Goal: Task Accomplishment & Management: Manage account settings

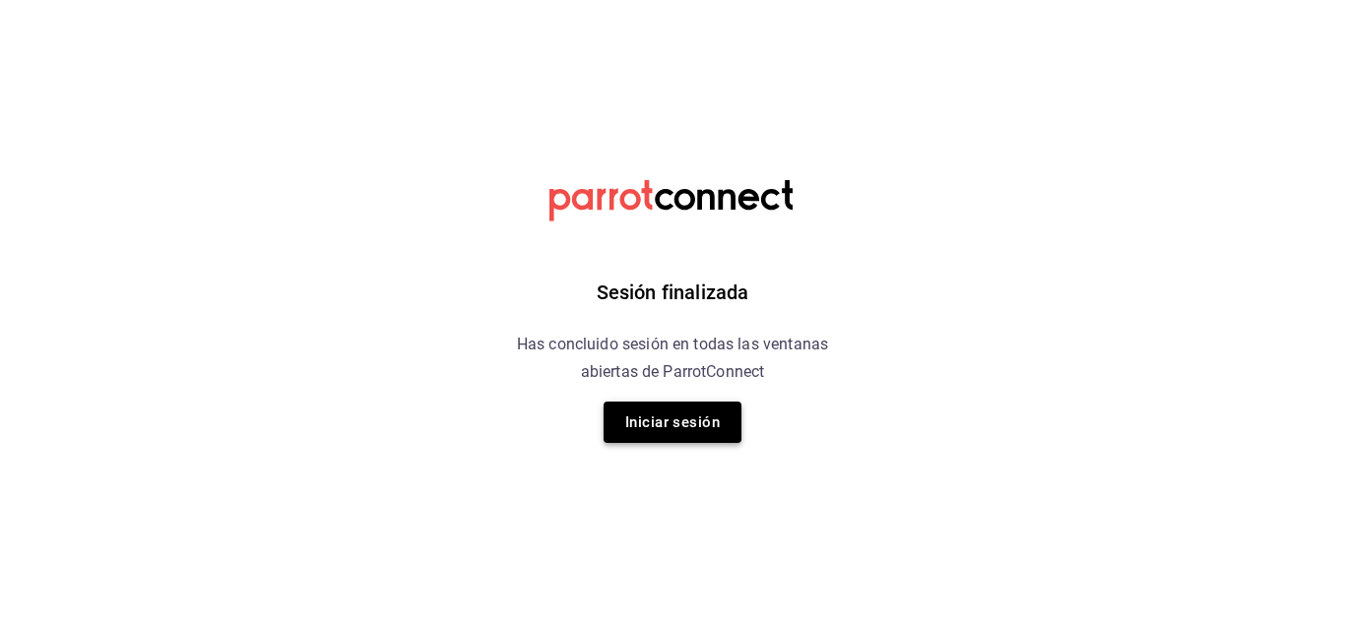
click at [638, 407] on button "Iniciar sesión" at bounding box center [673, 422] width 138 height 41
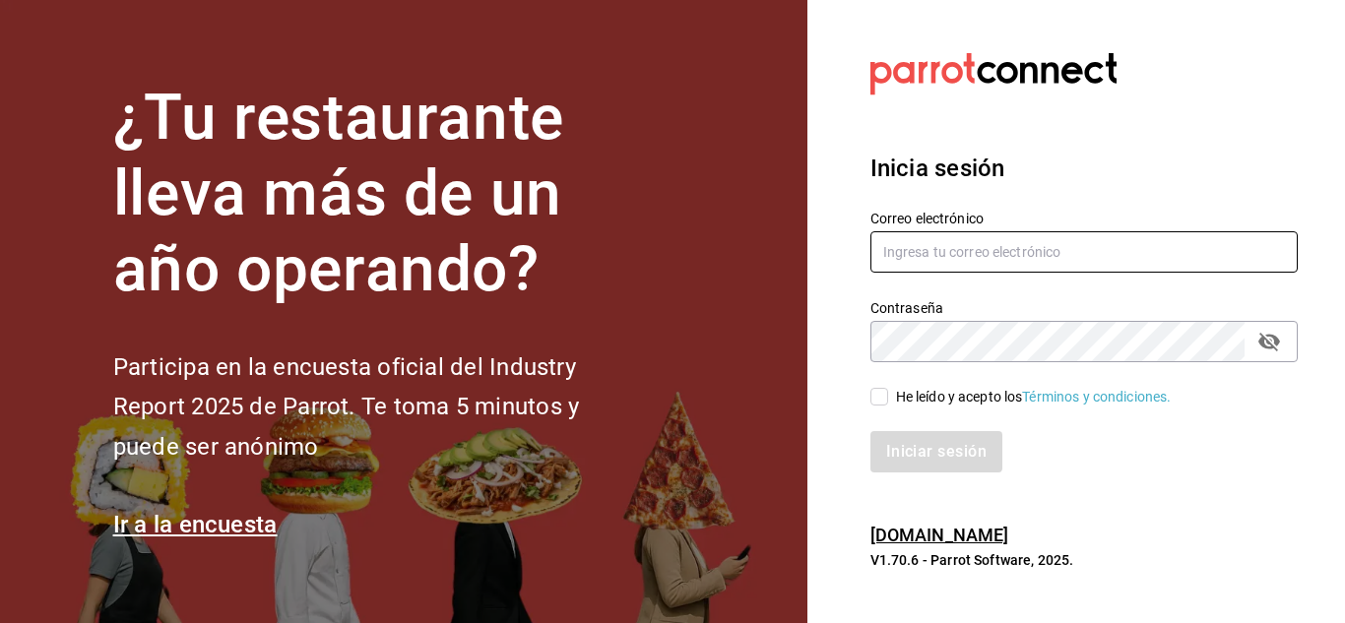
type input "gustavo.barrera012@gmail.com"
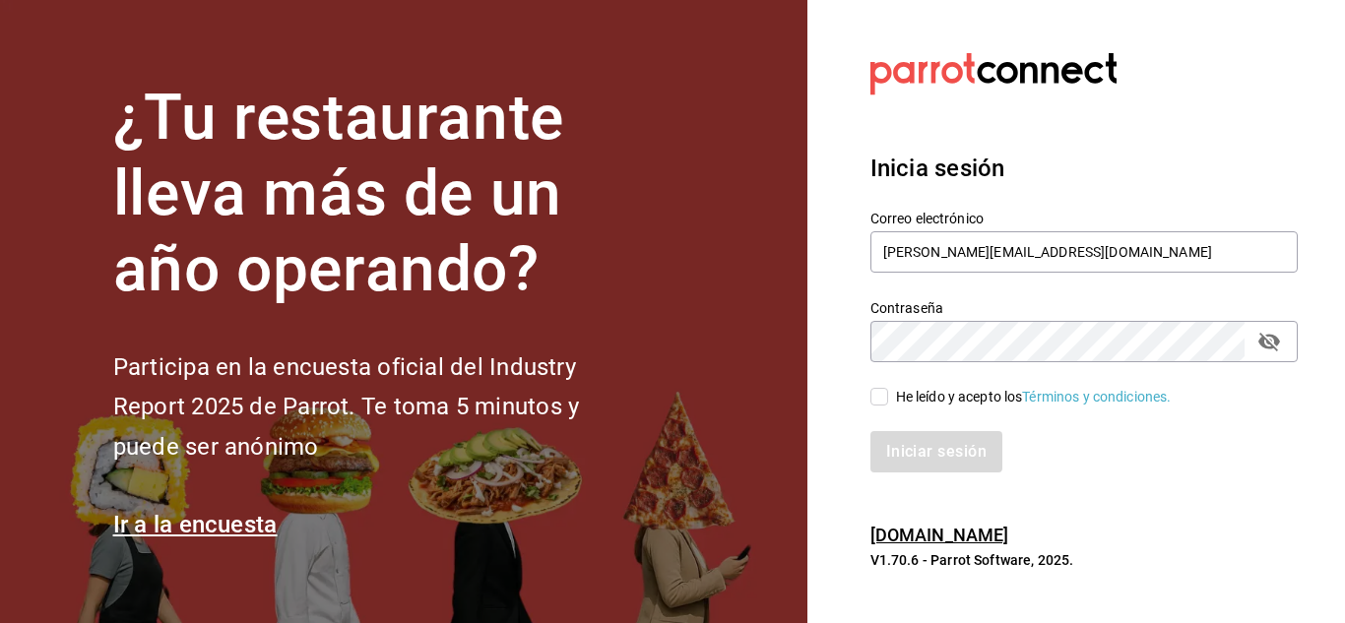
click at [869, 393] on div "He leído y acepto los Términos y condiciones." at bounding box center [1072, 384] width 451 height 45
click at [885, 398] on input "He leído y acepto los Términos y condiciones." at bounding box center [880, 397] width 18 height 18
checkbox input "true"
click at [933, 458] on button "Iniciar sesión" at bounding box center [938, 451] width 134 height 41
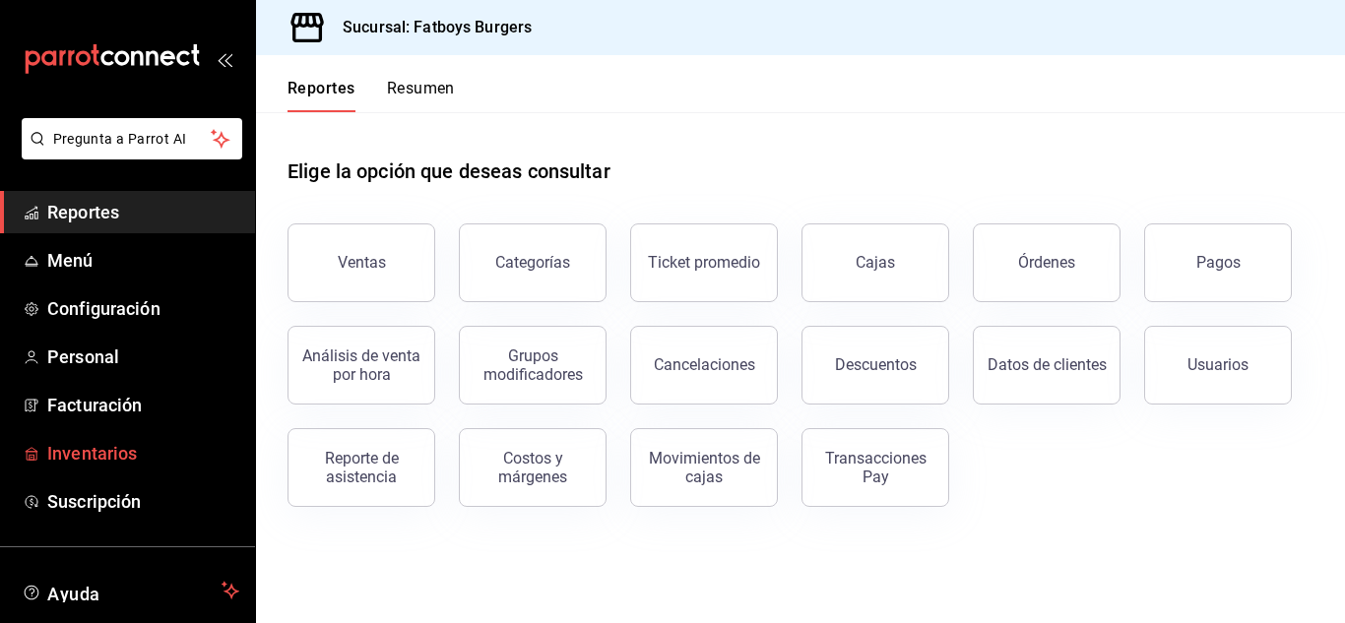
click at [103, 450] on span "Inventarios" at bounding box center [143, 453] width 192 height 27
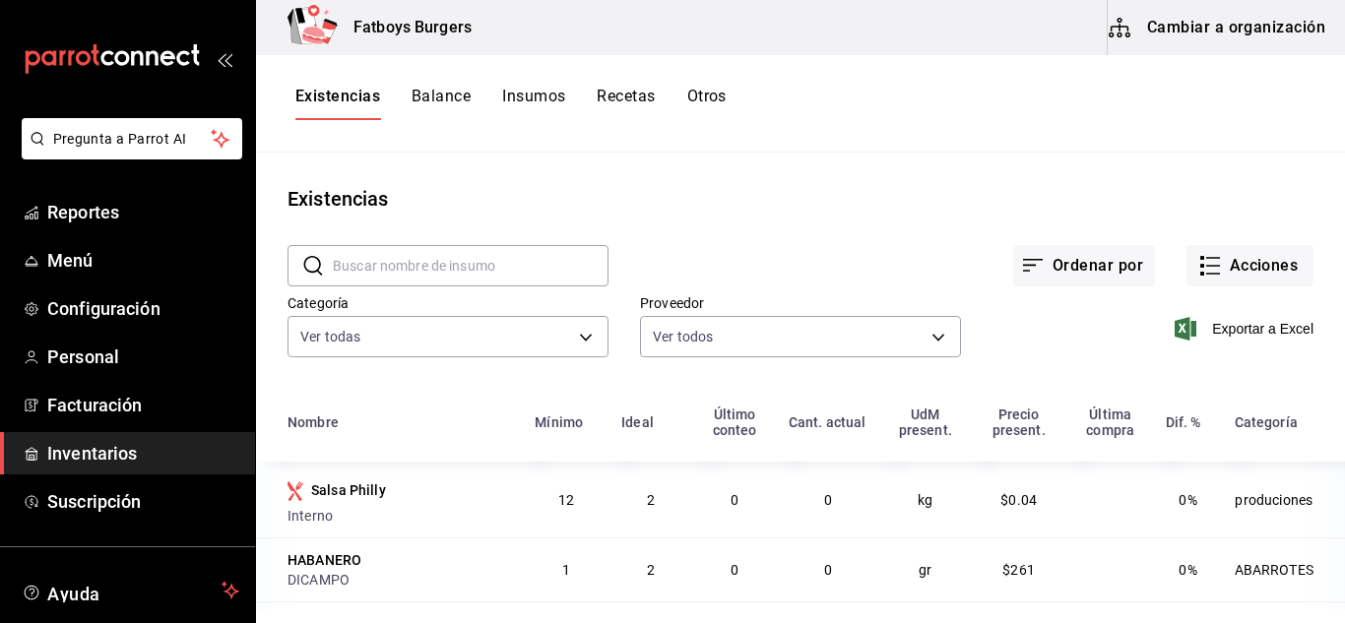
click at [542, 92] on button "Insumos" at bounding box center [533, 103] width 63 height 33
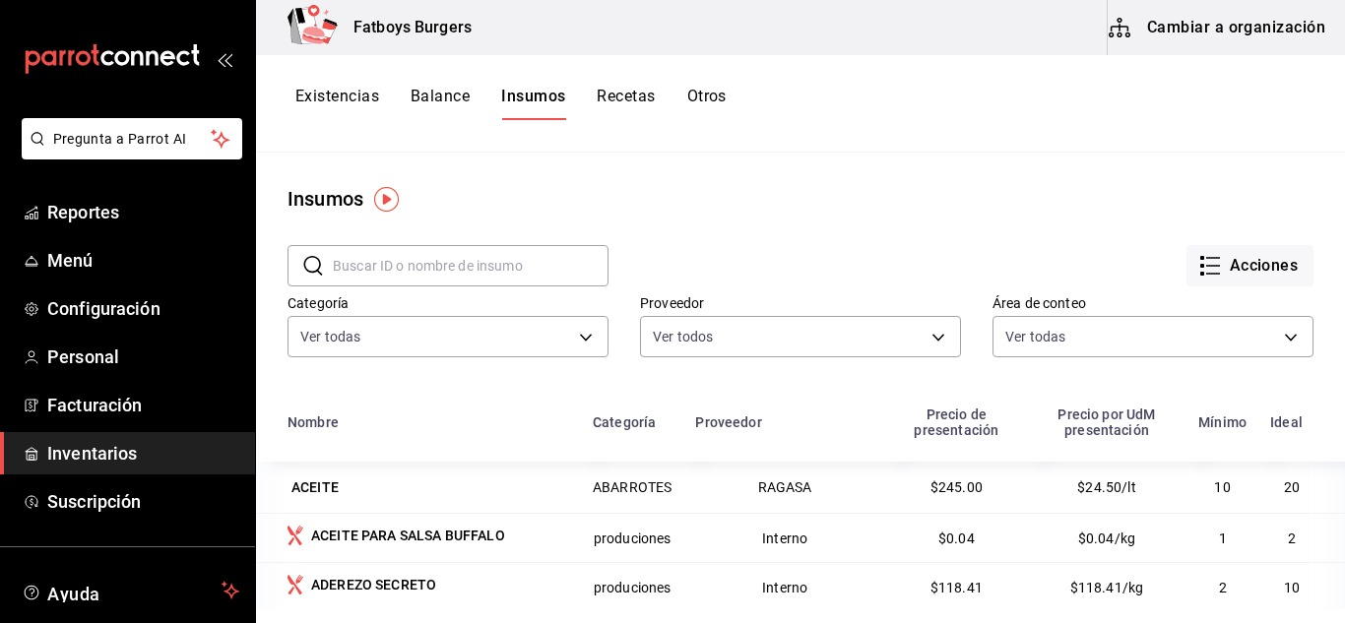
click at [388, 262] on input "text" at bounding box center [471, 265] width 276 height 39
click at [396, 267] on input "text" at bounding box center [471, 265] width 276 height 39
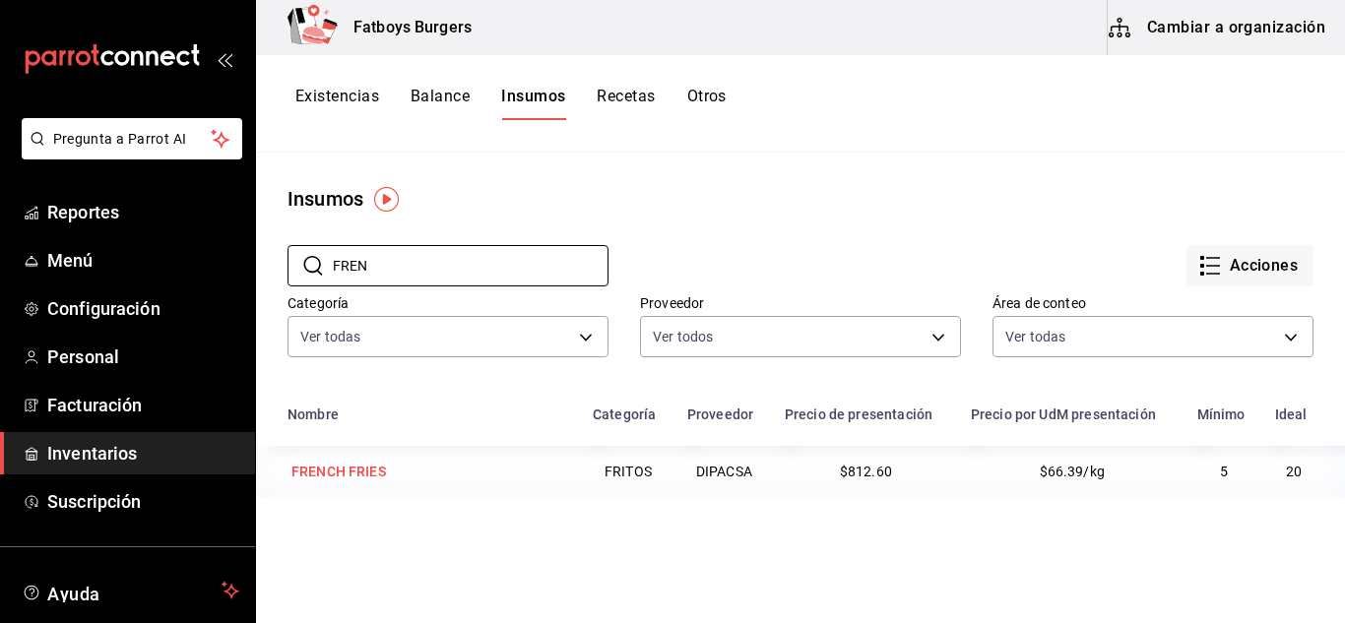
type input "FREN"
click at [330, 468] on div "FRENCH FRIES" at bounding box center [338, 472] width 95 height 20
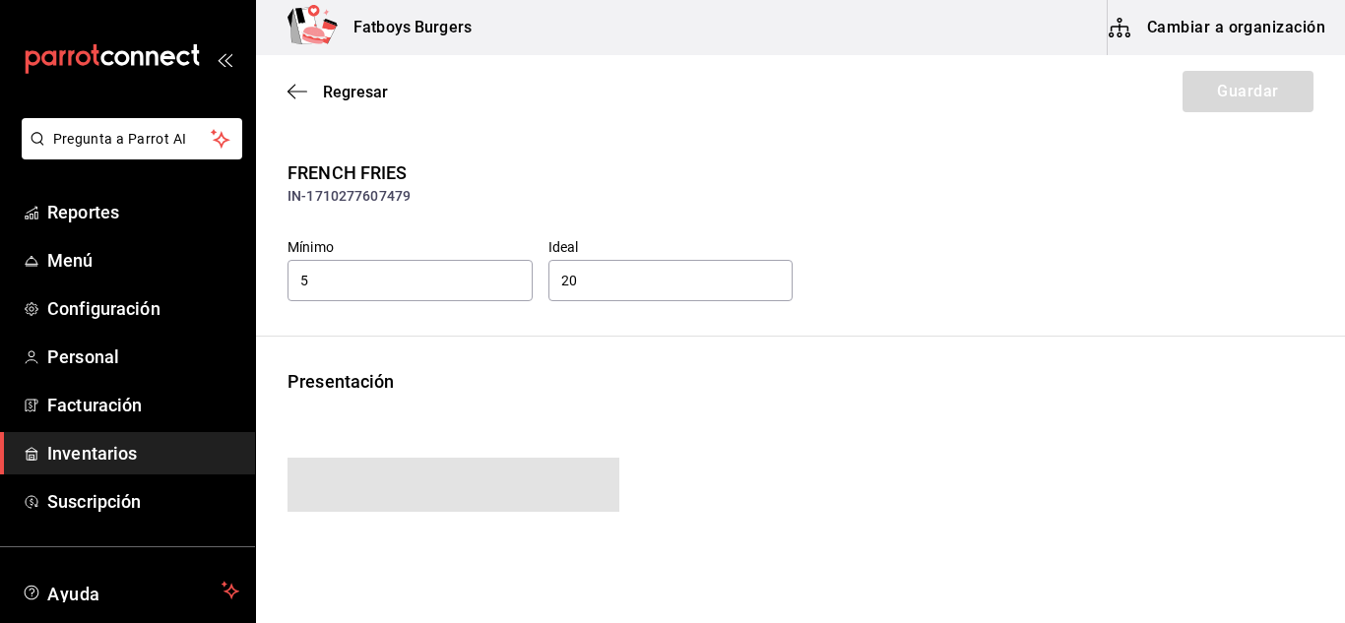
type input "812.60"
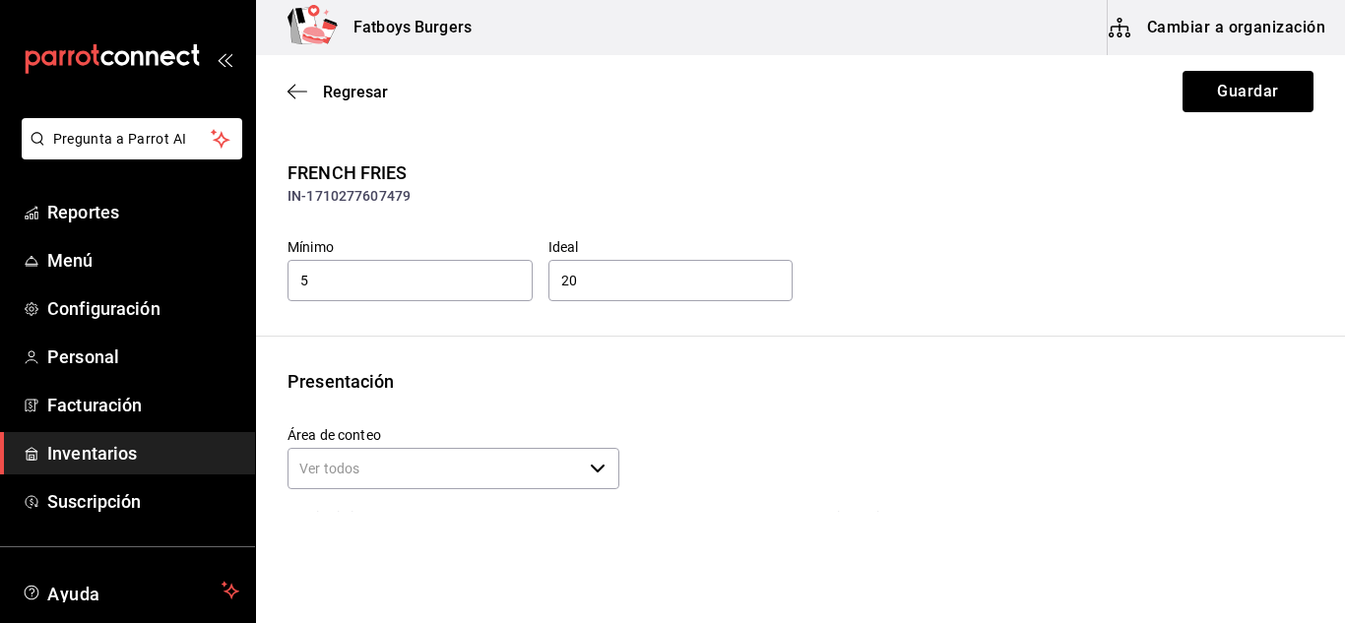
click at [1265, 36] on button "Cambiar a organización" at bounding box center [1219, 27] width 222 height 55
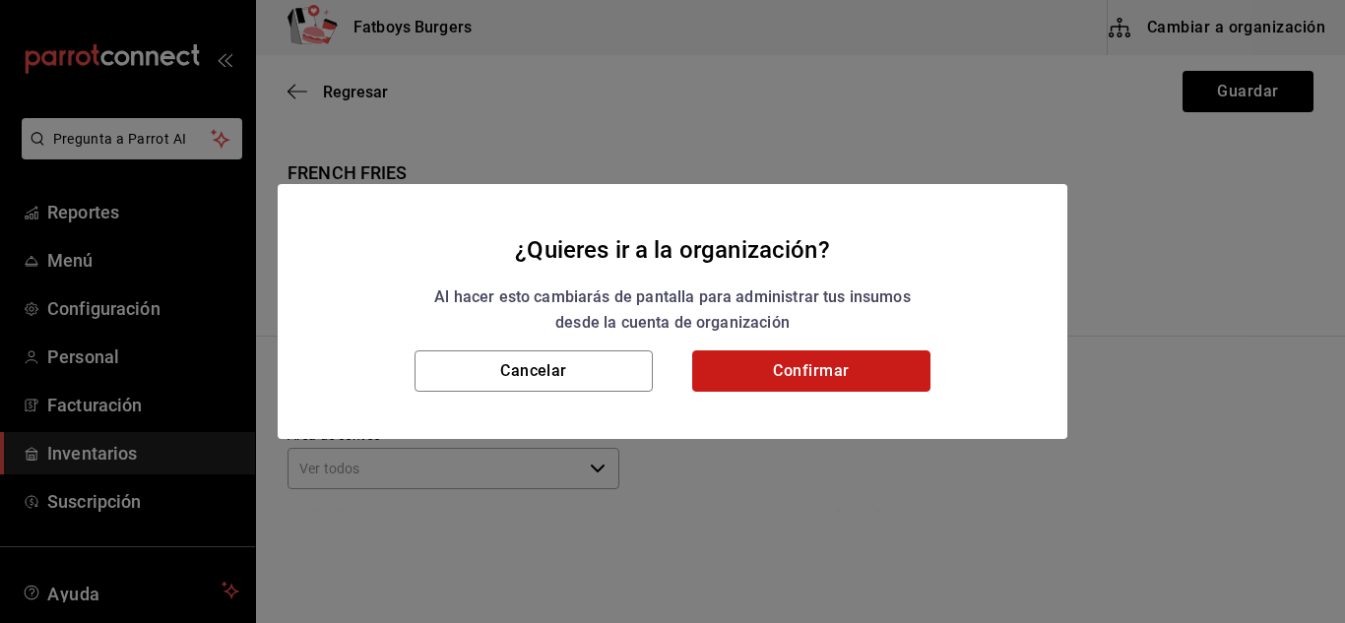
click at [857, 371] on button "Confirmar" at bounding box center [811, 371] width 238 height 41
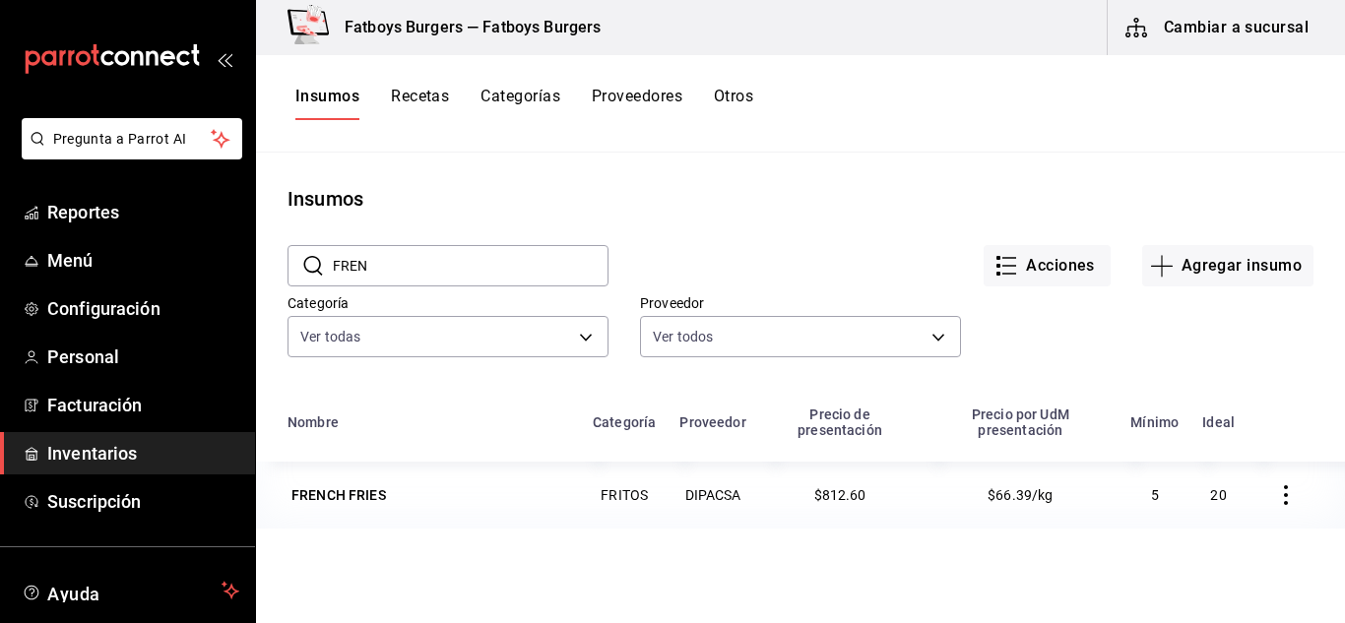
scroll to position [66, 0]
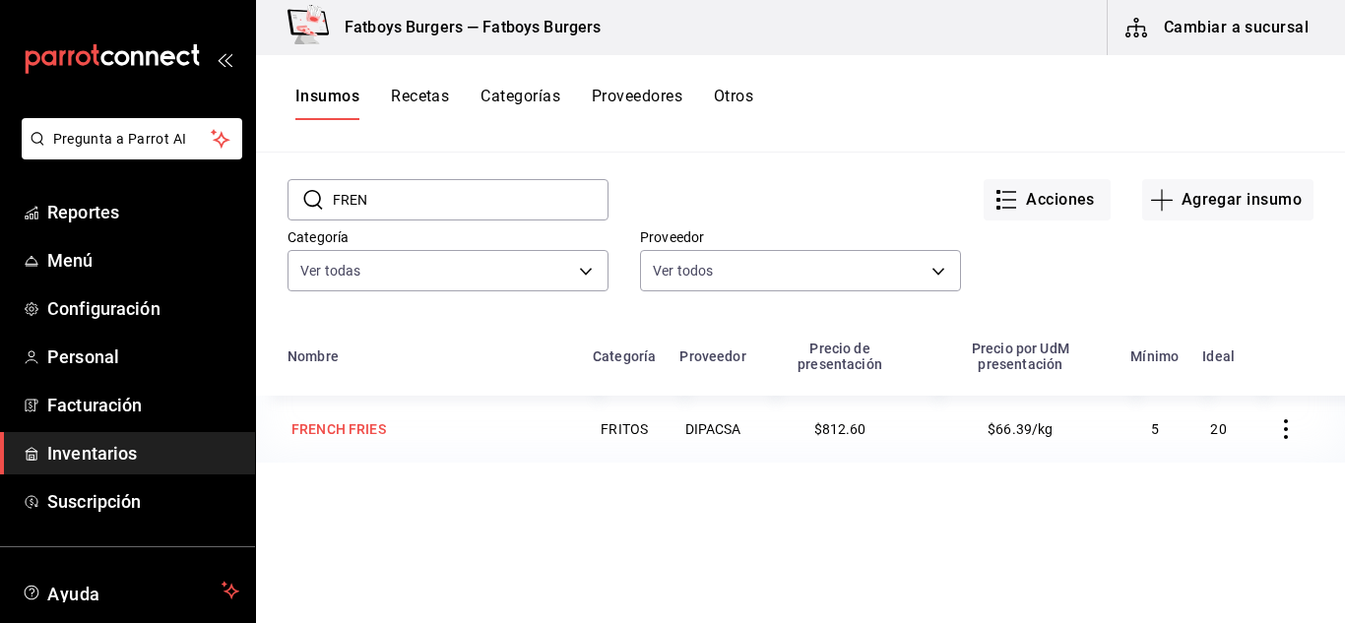
click at [361, 436] on div "FRENCH FRIES" at bounding box center [338, 429] width 95 height 20
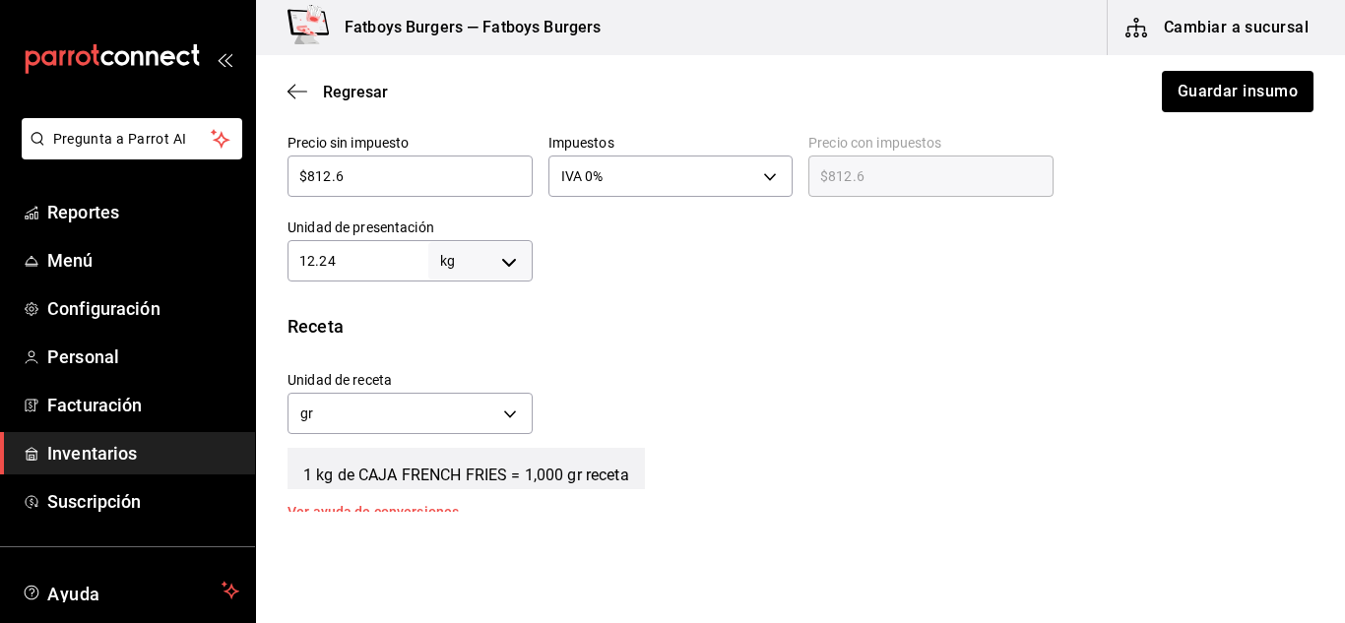
scroll to position [537, 0]
click at [864, 330] on div "Receta" at bounding box center [801, 326] width 1026 height 27
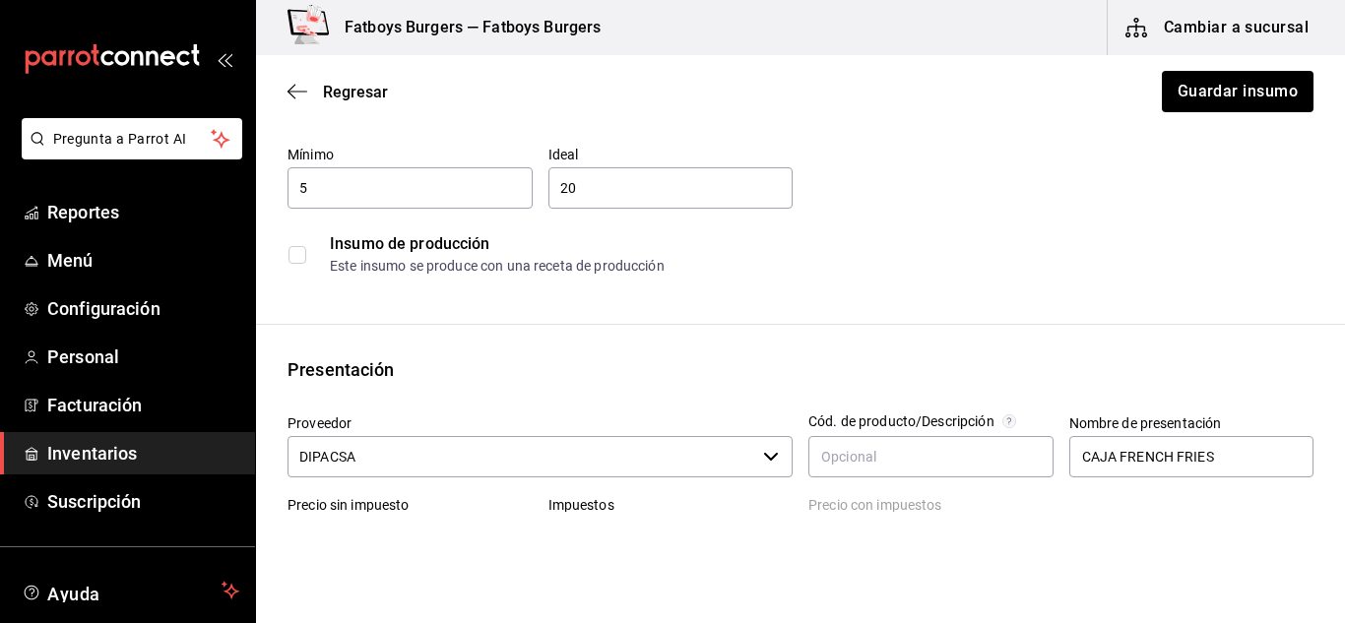
scroll to position [0, 0]
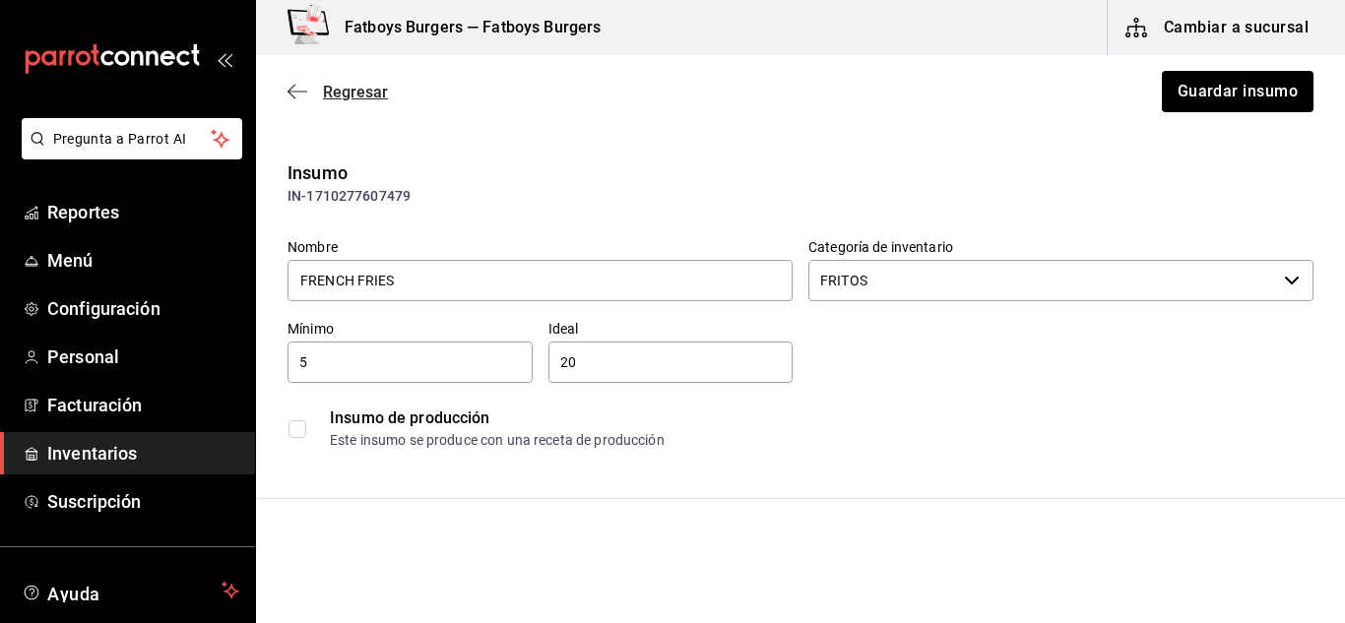
click at [293, 95] on icon "button" at bounding box center [298, 92] width 20 height 18
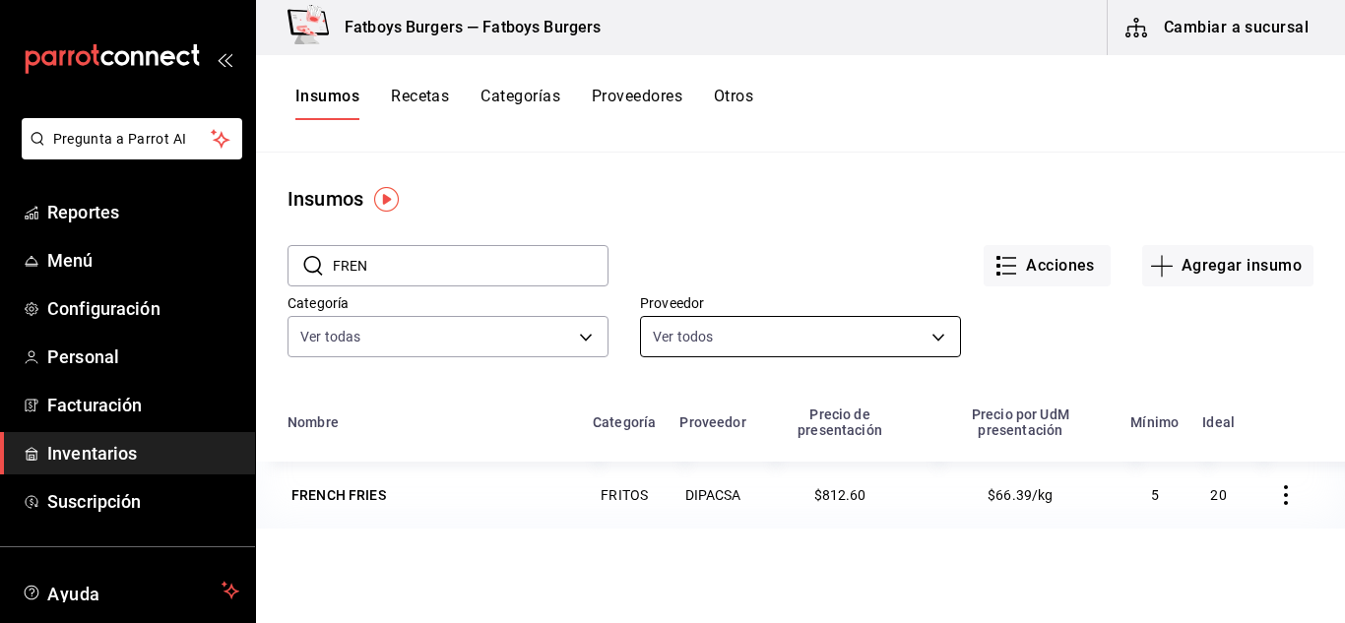
click at [848, 356] on body "Pregunta a Parrot AI Reportes Menú Configuración Personal Facturación Inventari…" at bounding box center [672, 305] width 1345 height 610
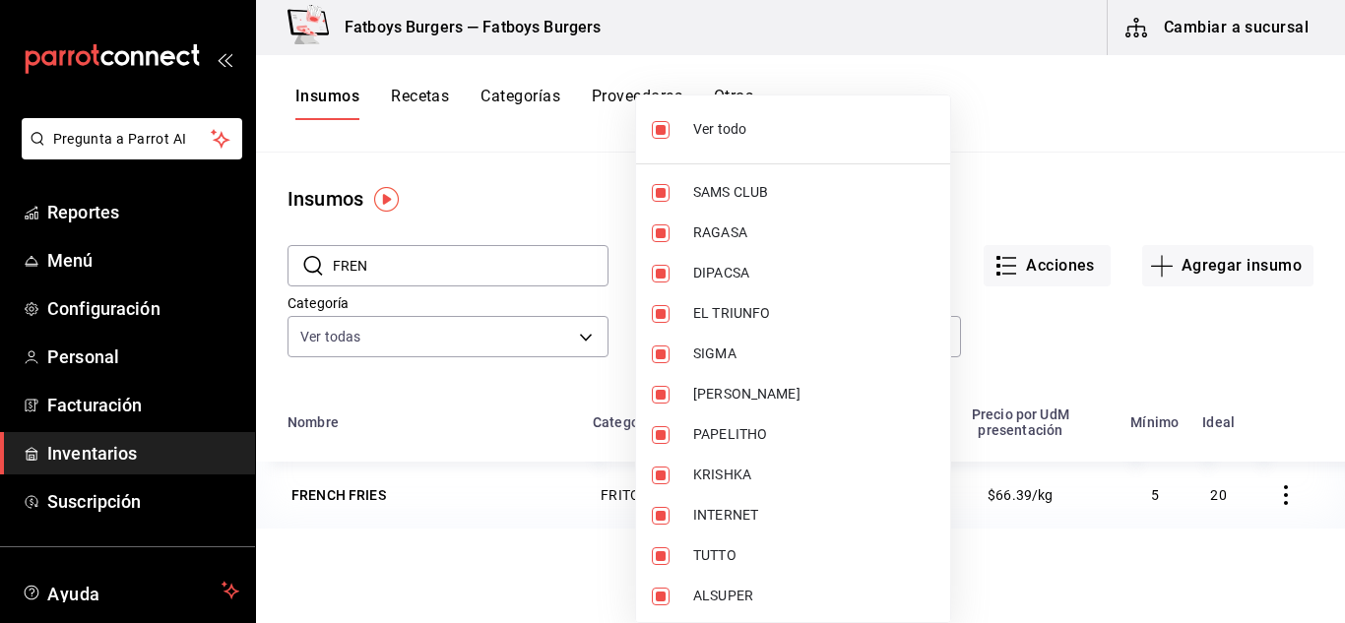
click at [1154, 124] on div at bounding box center [672, 311] width 1345 height 623
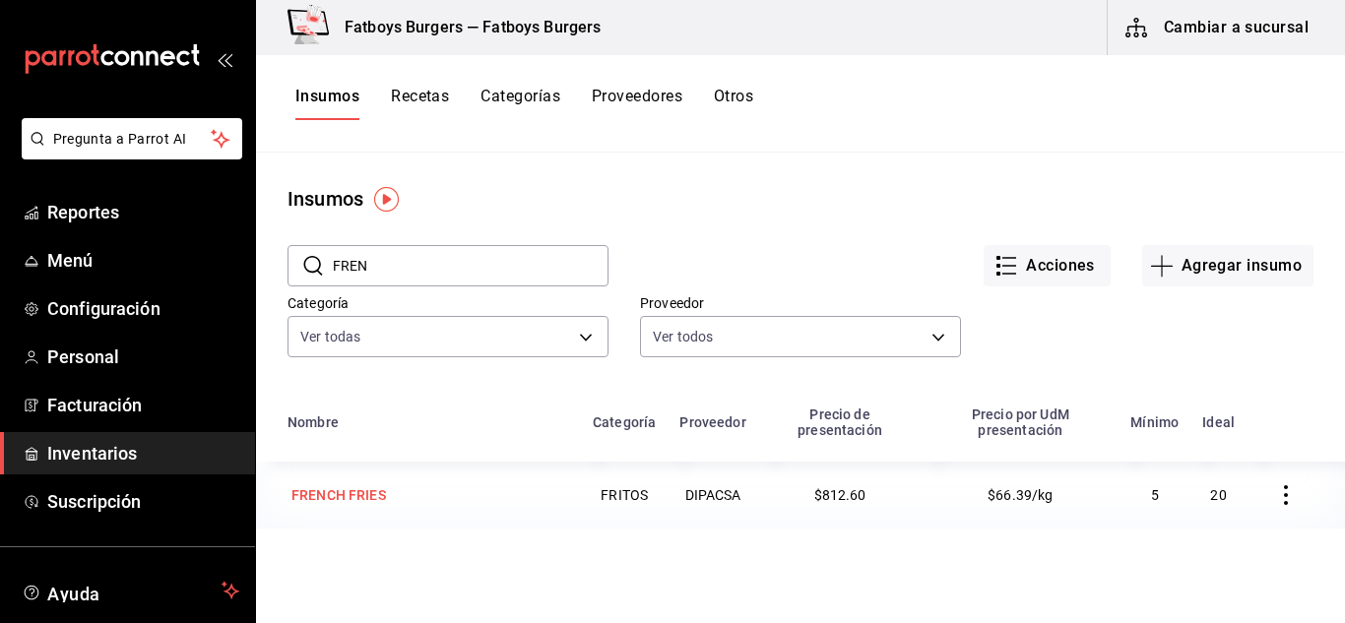
click at [342, 501] on div "FRENCH FRIES" at bounding box center [338, 495] width 95 height 20
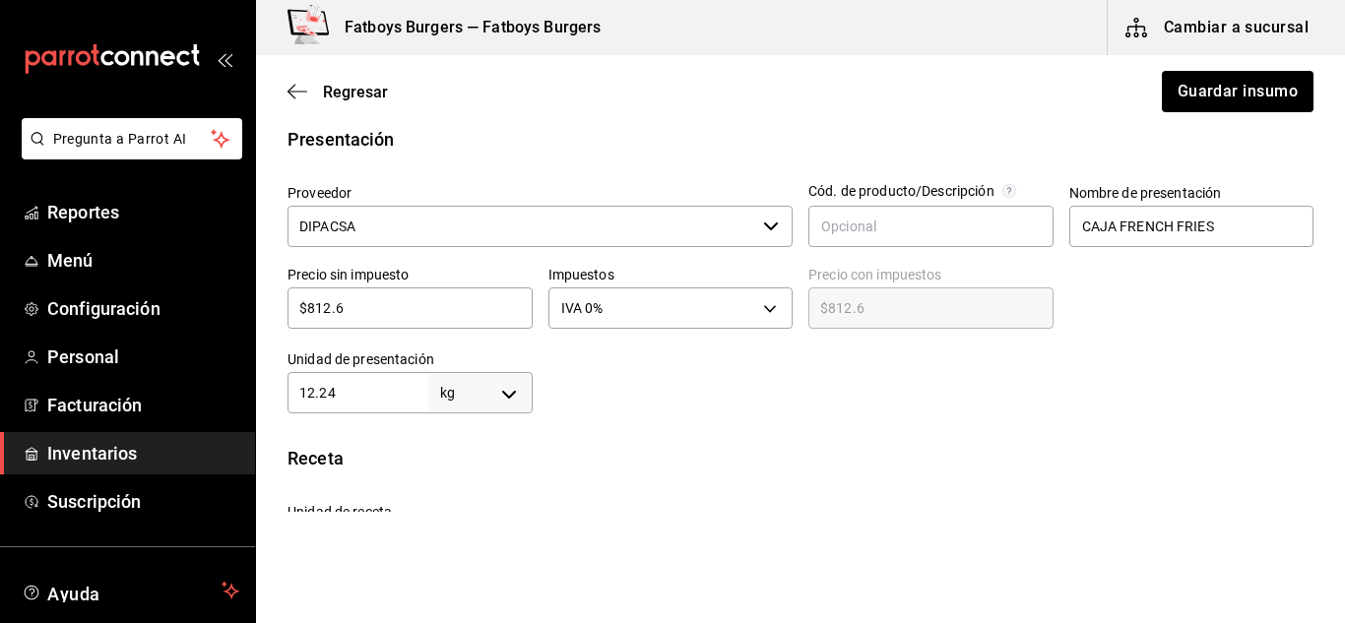
scroll to position [406, 0]
click at [293, 99] on icon "button" at bounding box center [298, 92] width 20 height 18
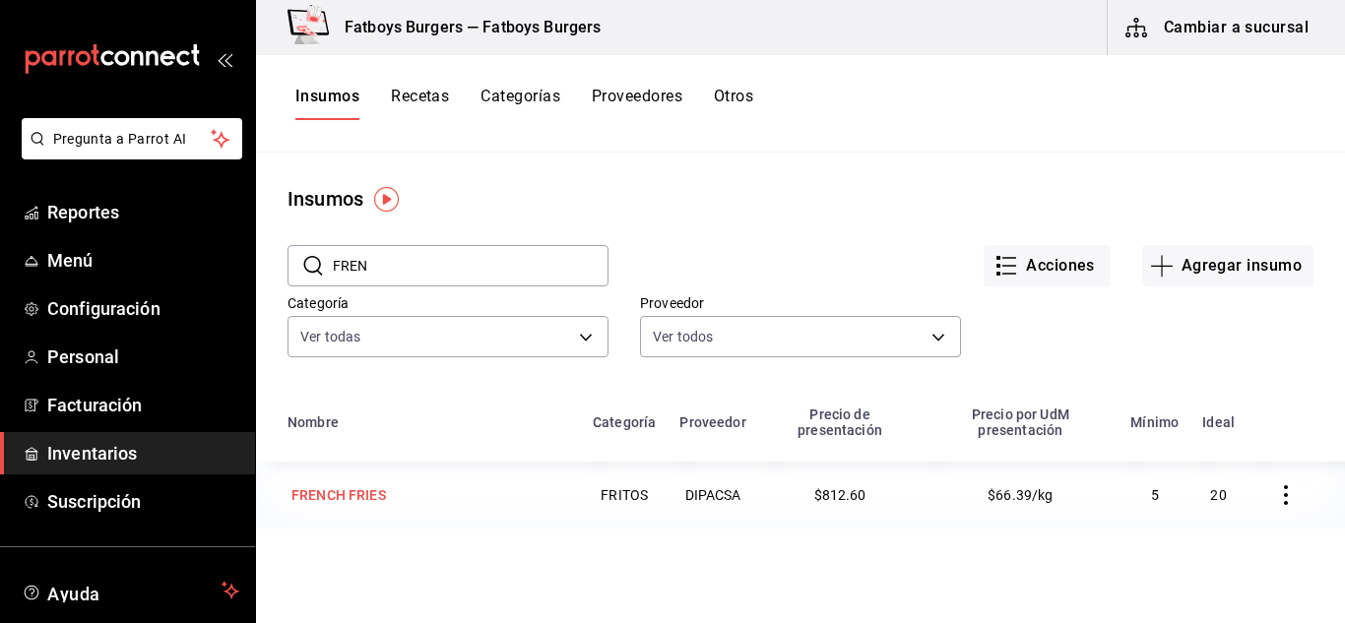
click at [343, 493] on div "FRENCH FRIES" at bounding box center [338, 495] width 95 height 20
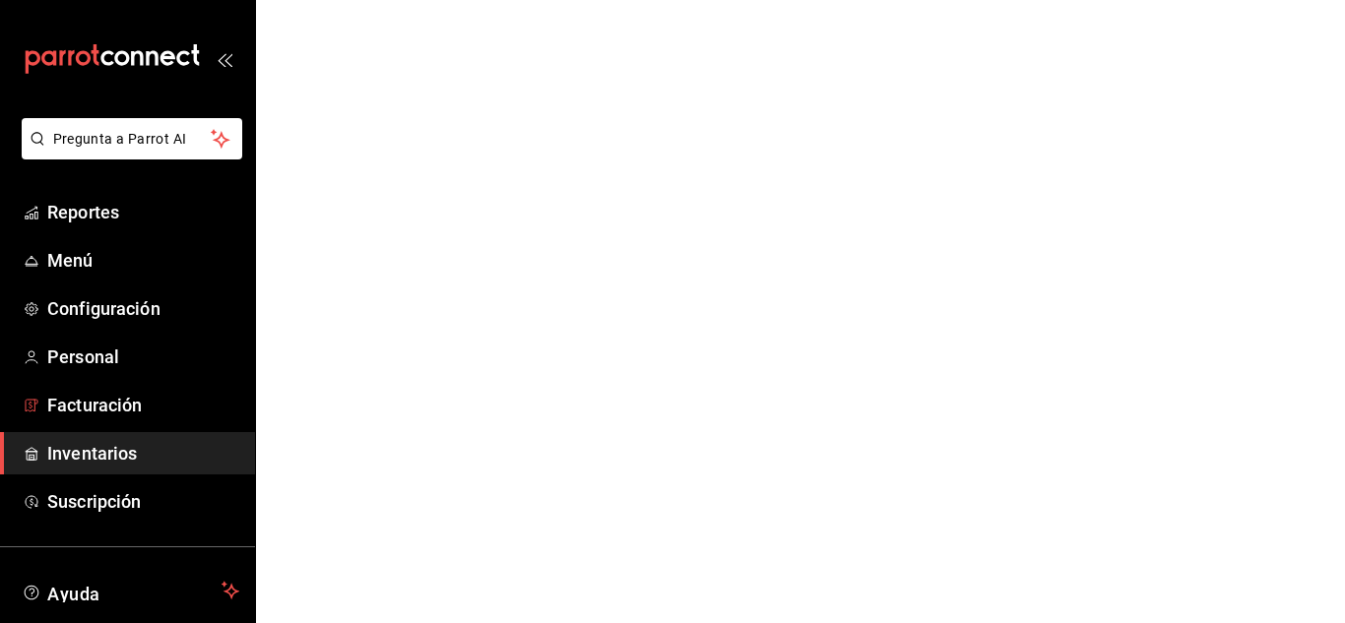
click at [113, 462] on span "Inventarios" at bounding box center [143, 453] width 192 height 27
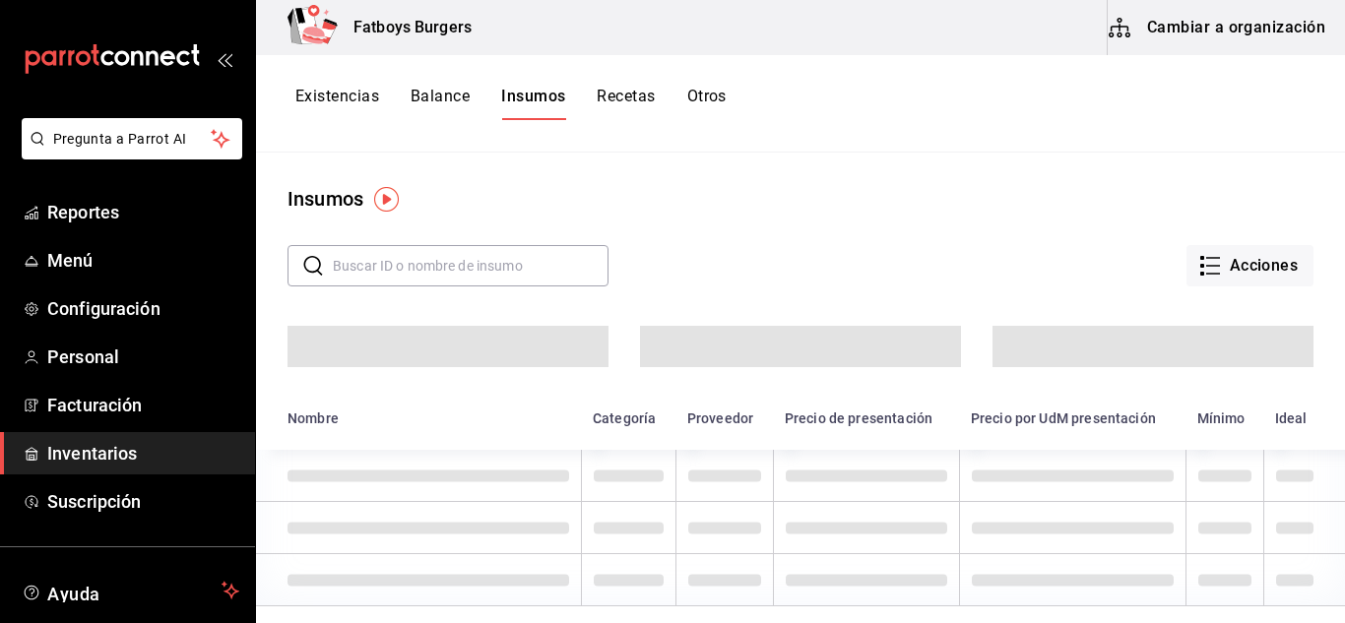
click at [409, 282] on input "text" at bounding box center [471, 265] width 276 height 39
type input "F"
click at [1248, 12] on button "Cambiar a organización" at bounding box center [1219, 27] width 222 height 55
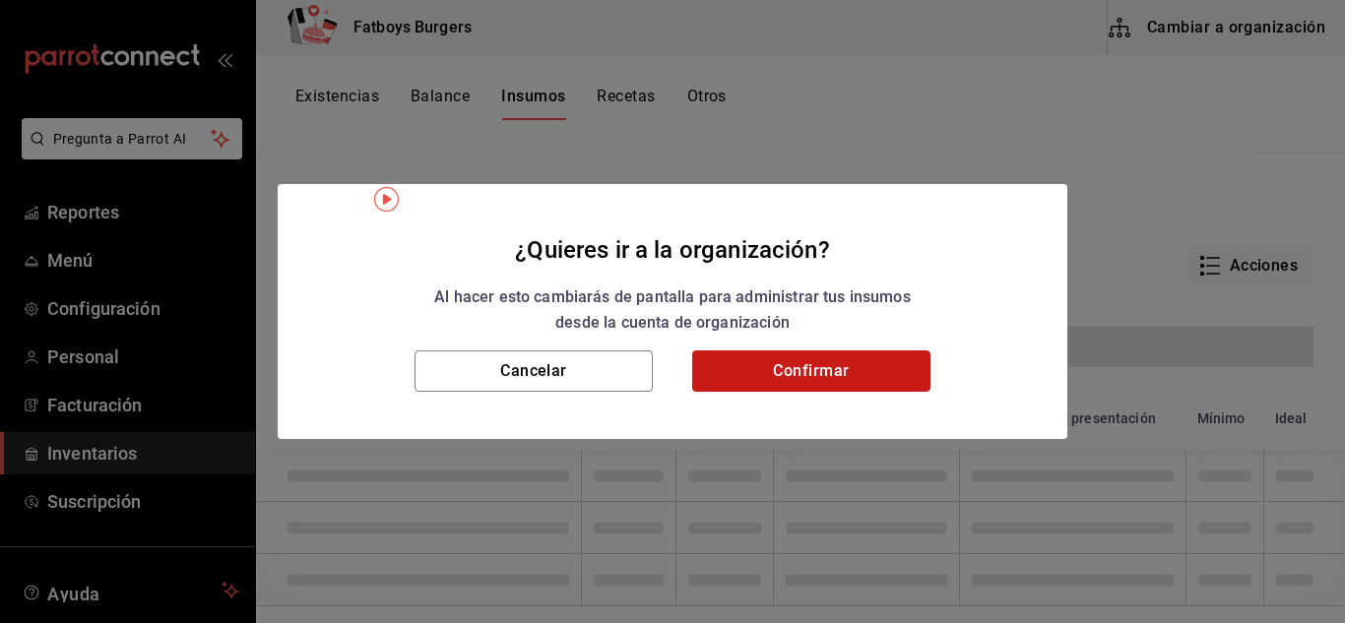
click at [803, 371] on button "Confirmar" at bounding box center [811, 371] width 238 height 41
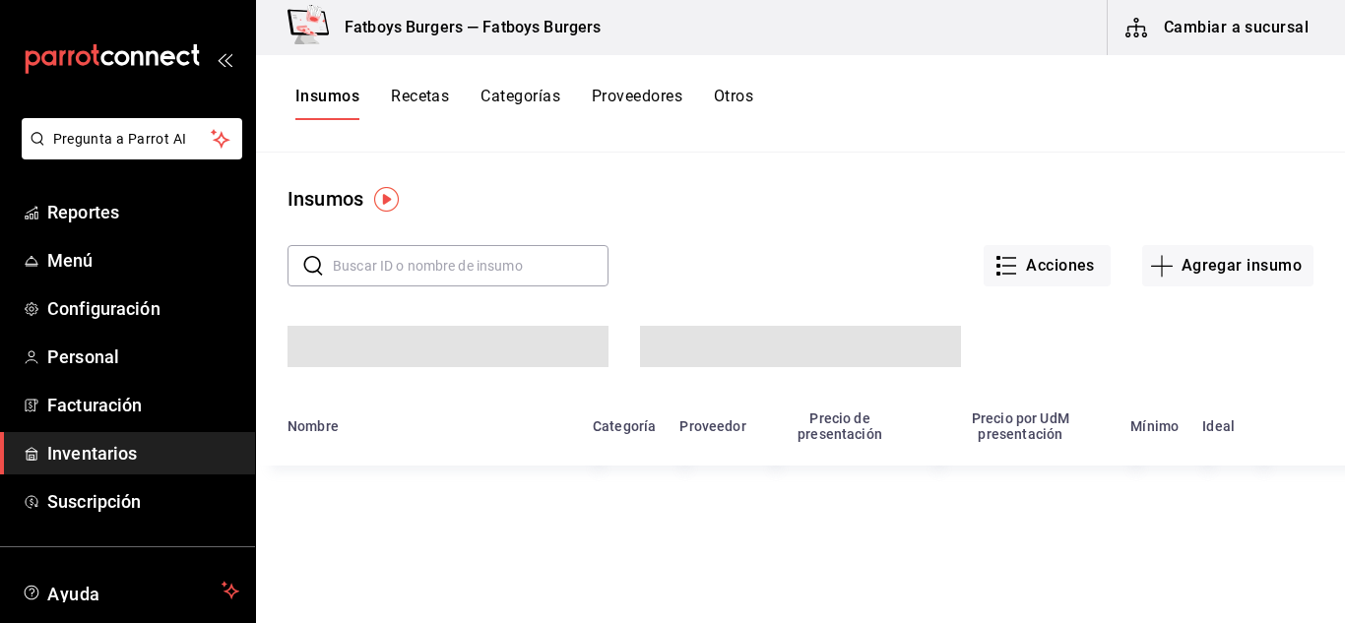
click at [415, 273] on input "text" at bounding box center [471, 265] width 276 height 39
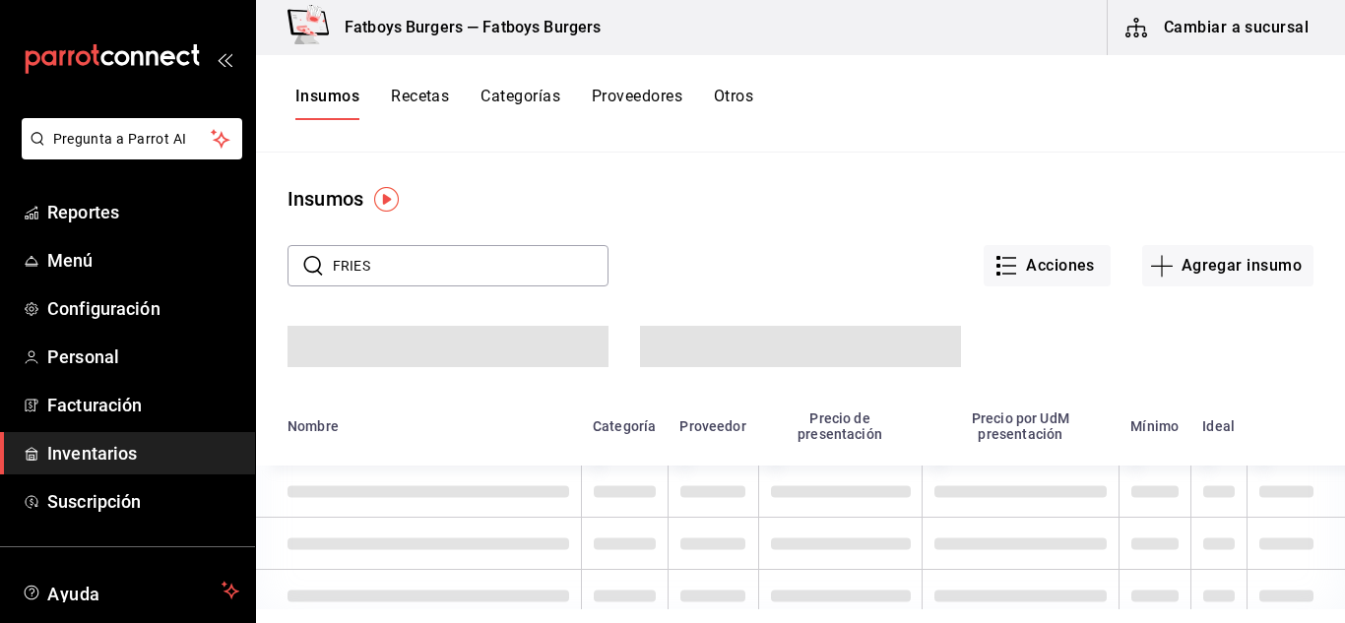
type input "FRIES"
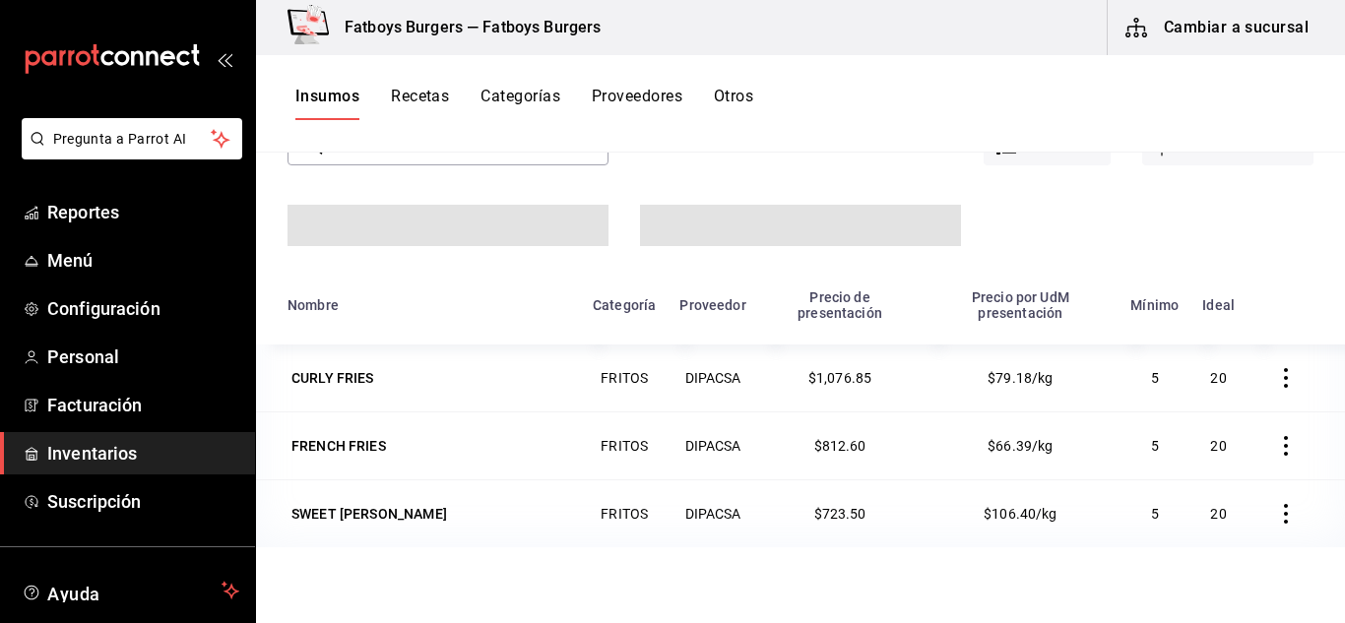
scroll to position [122, 0]
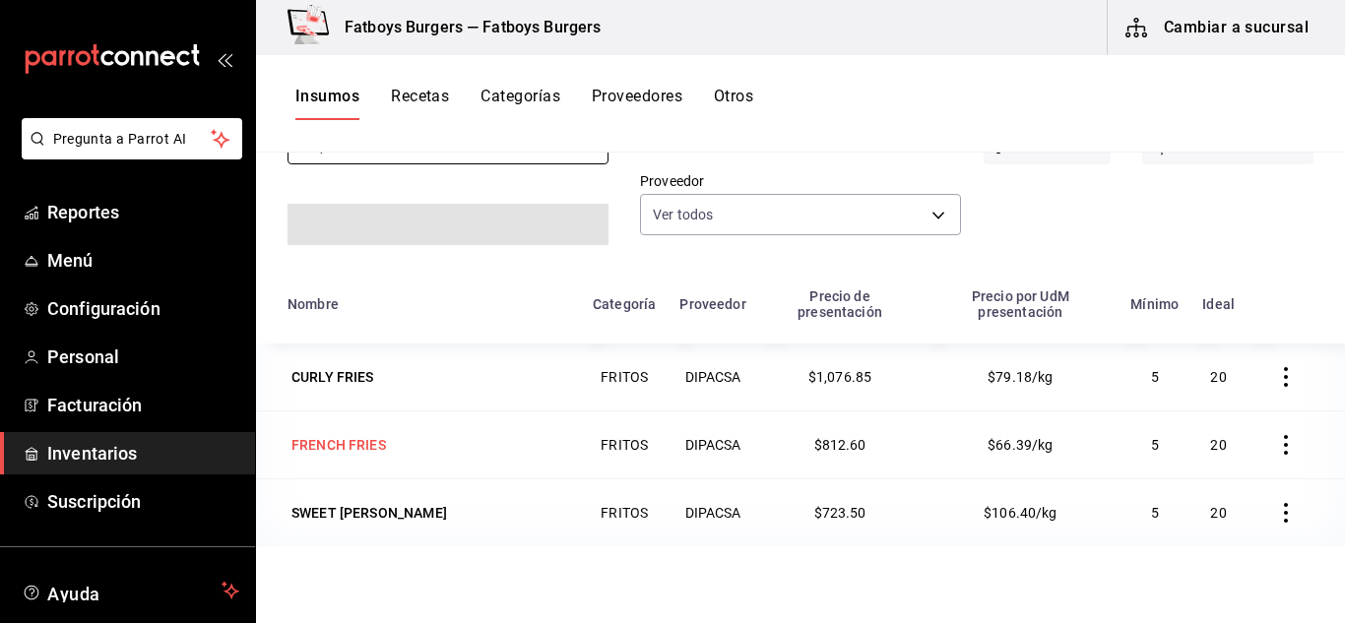
click at [358, 443] on div "FRENCH FRIES" at bounding box center [338, 445] width 95 height 20
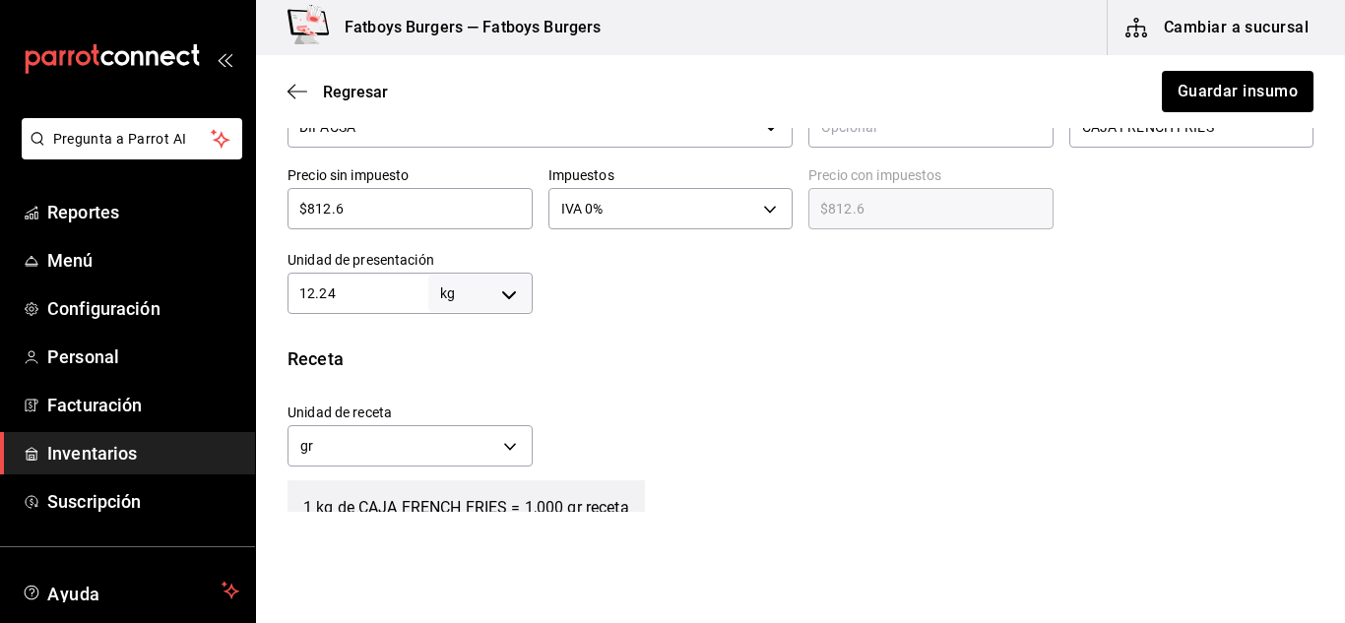
scroll to position [427, 0]
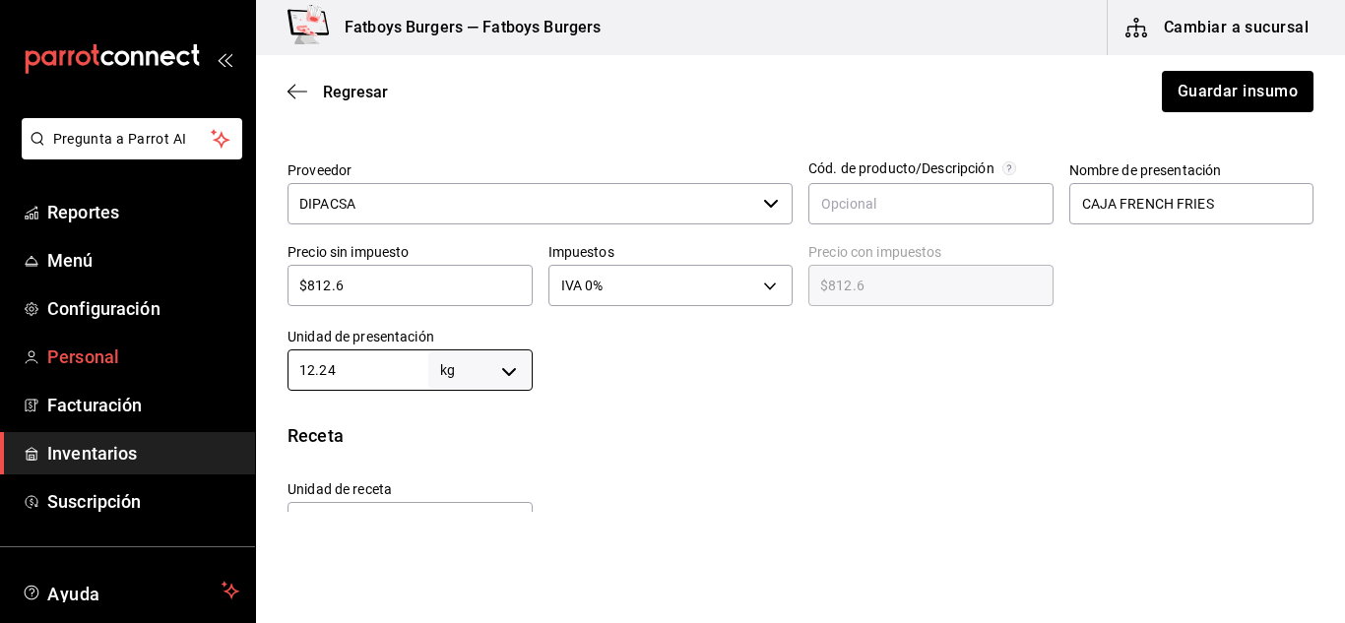
drag, startPoint x: 359, startPoint y: 371, endPoint x: 143, endPoint y: 345, distance: 218.3
click at [143, 345] on div "Pregunta a Parrot AI Reportes Menú Configuración Personal Facturación Inventari…" at bounding box center [672, 256] width 1345 height 512
type input "16"
type input "16,000"
type input "16.2"
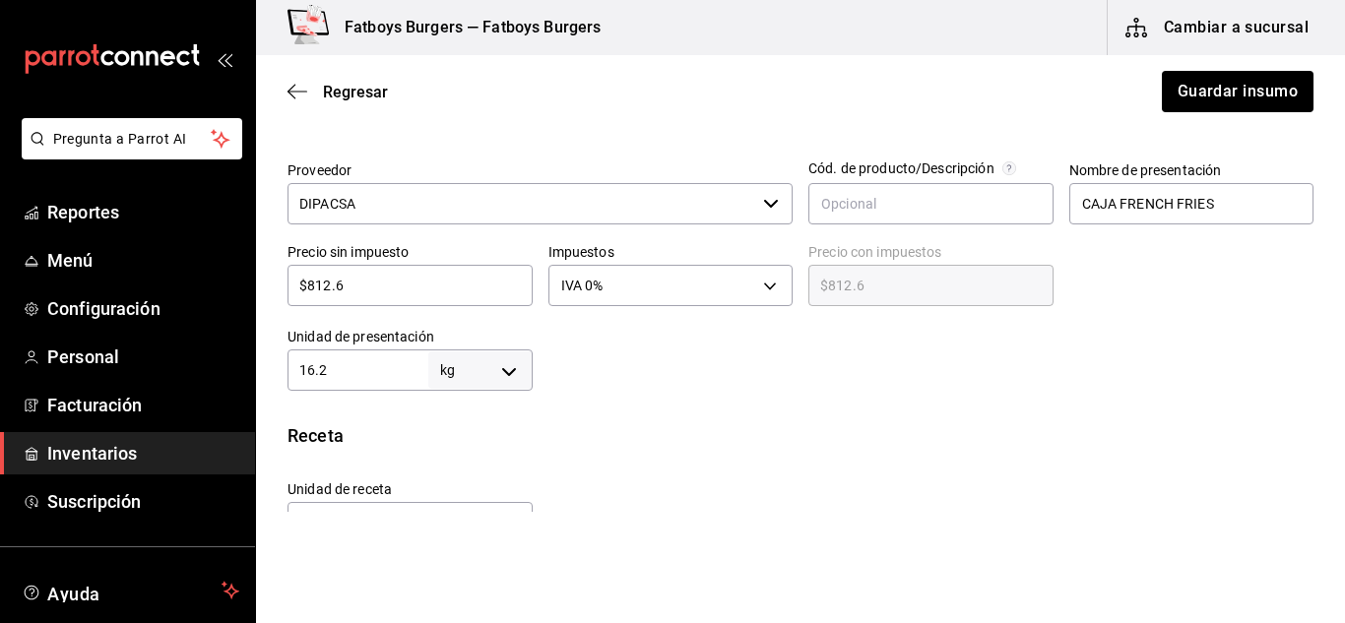
type input "16,200"
type input "16."
type input "16,000"
type input "16.3"
type input "16,300"
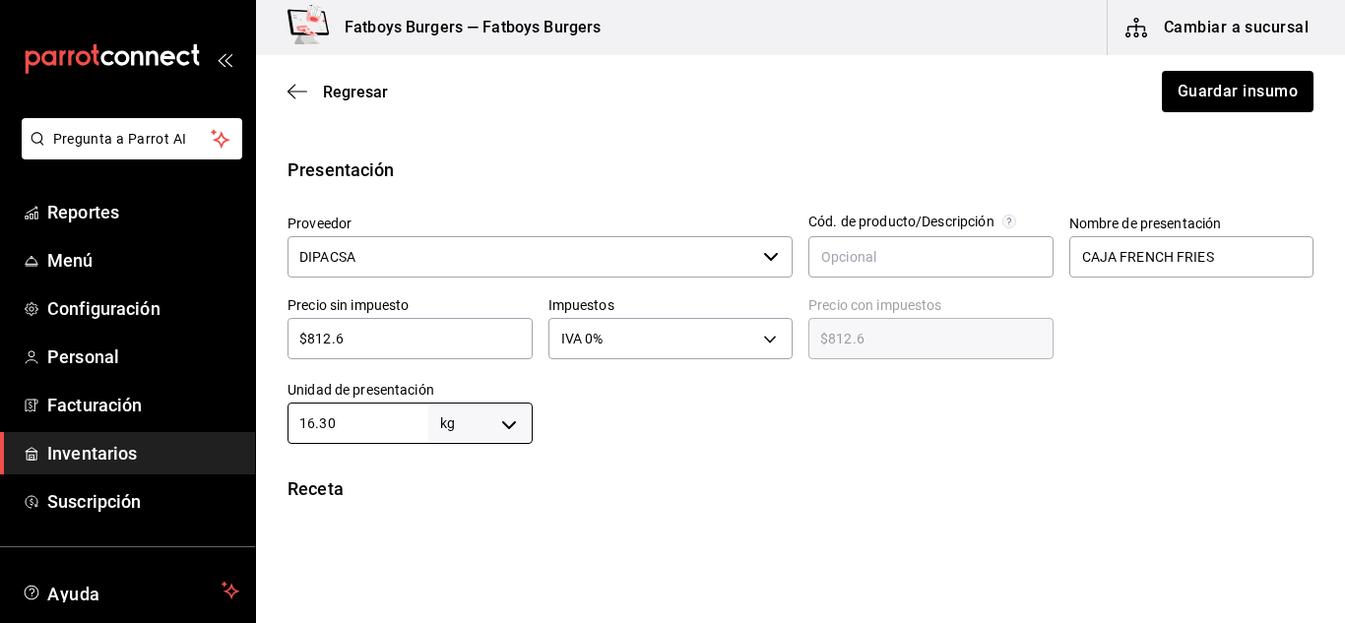
scroll to position [366, 0]
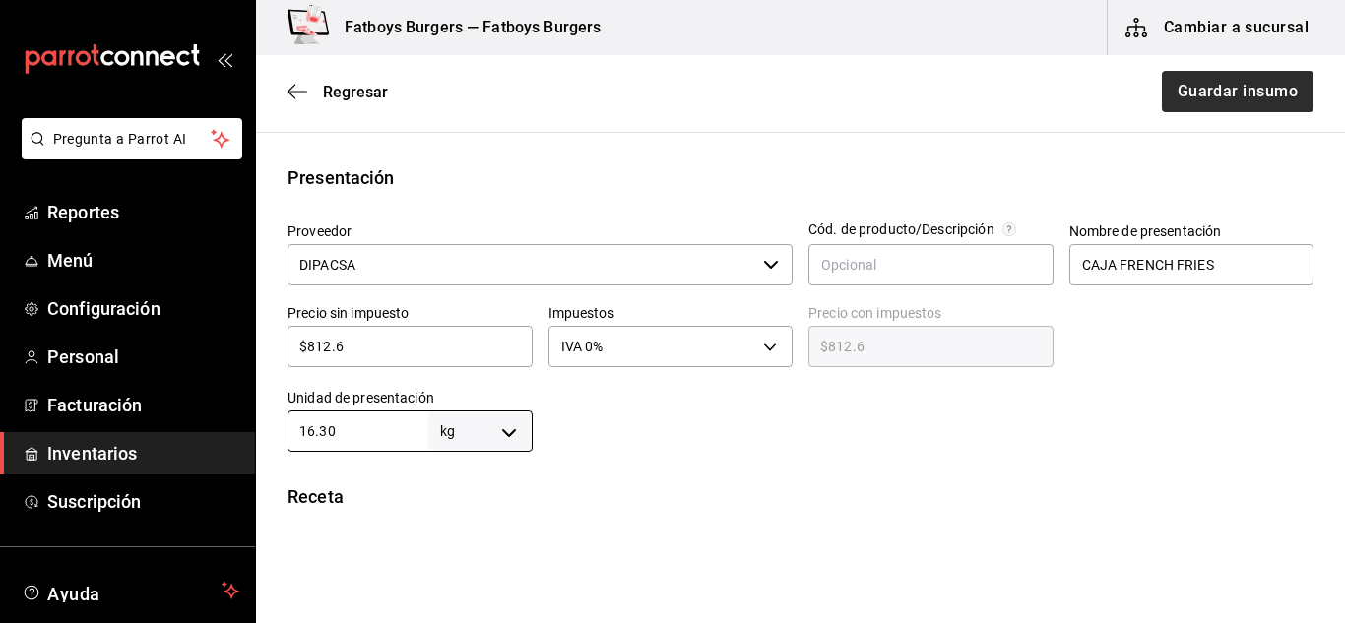
type input "16.30"
click at [1215, 96] on button "Guardar insumo" at bounding box center [1237, 91] width 154 height 41
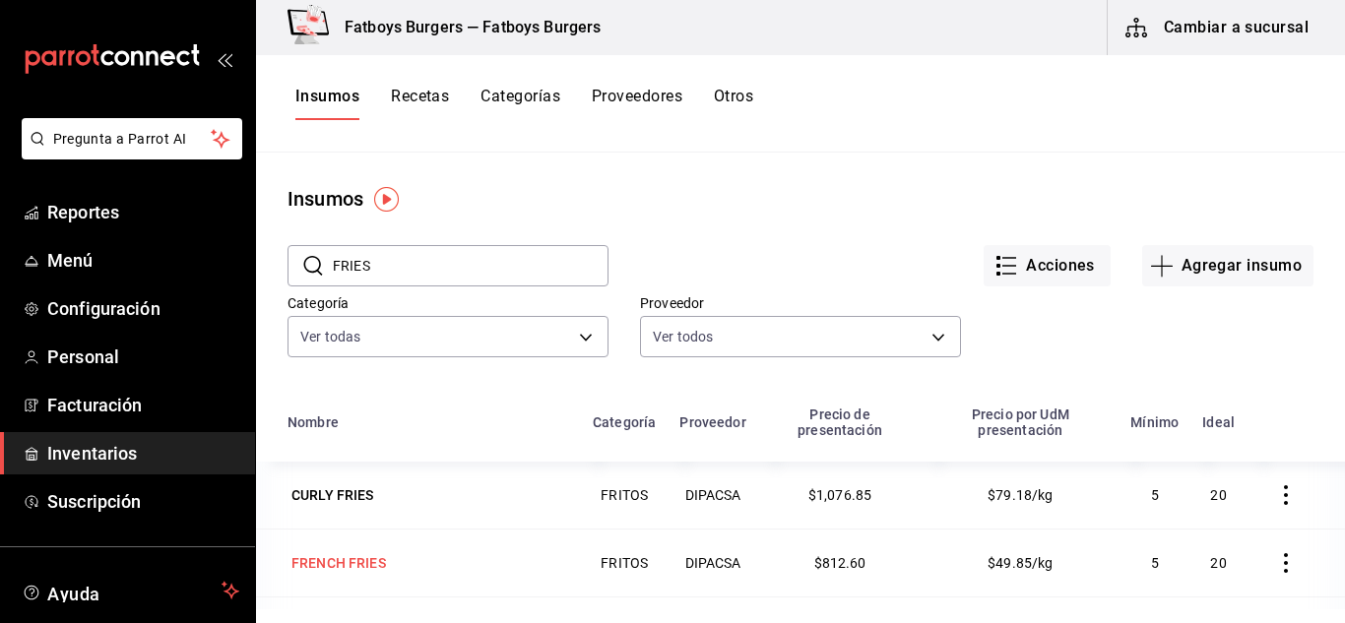
click at [382, 558] on div "FRENCH FRIES" at bounding box center [338, 563] width 95 height 20
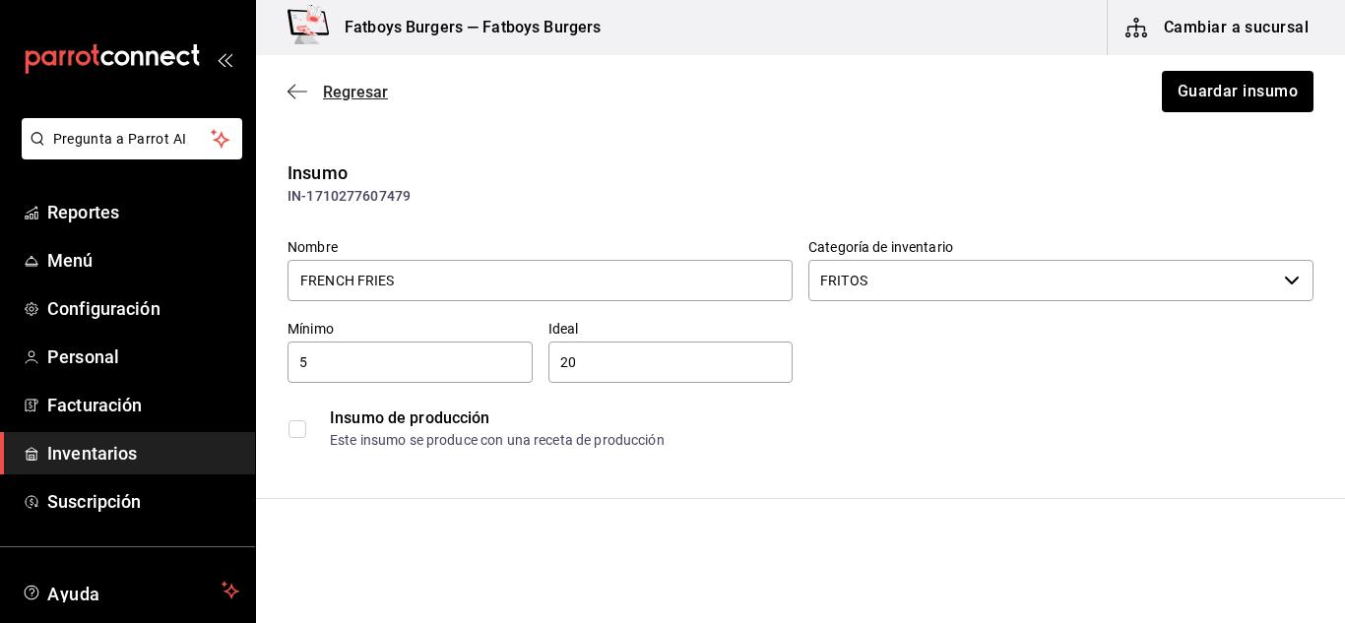
click at [300, 89] on icon "button" at bounding box center [298, 92] width 20 height 18
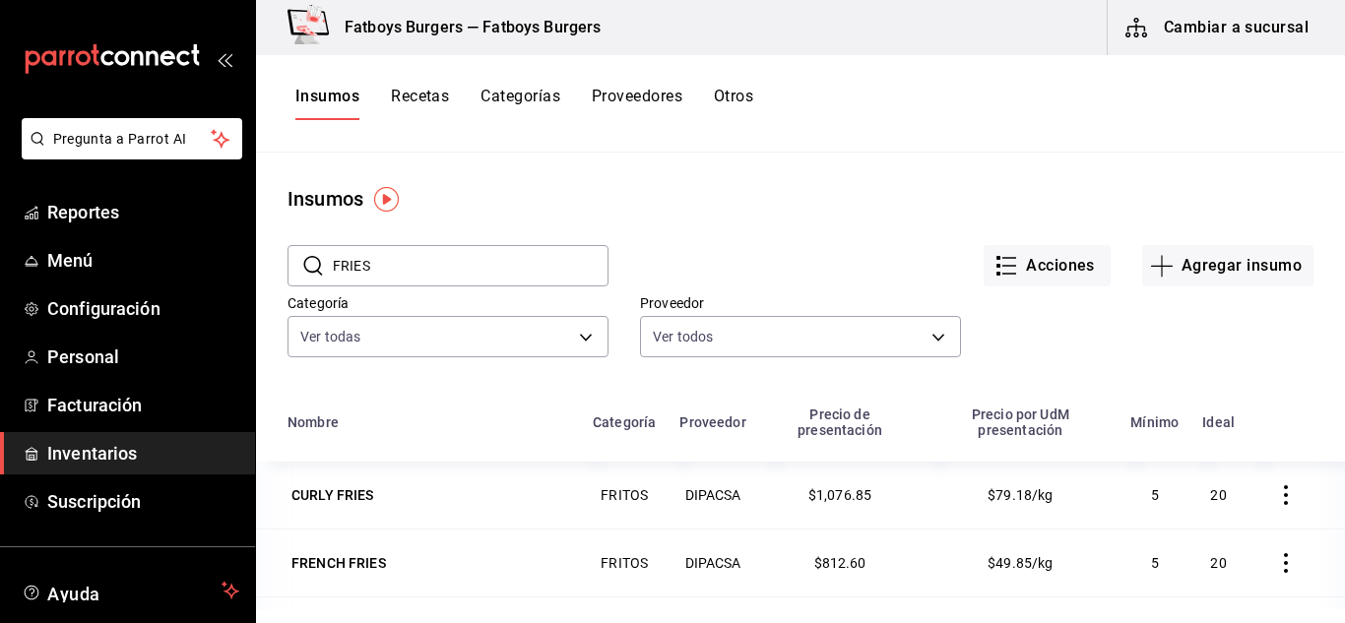
scroll to position [76, 0]
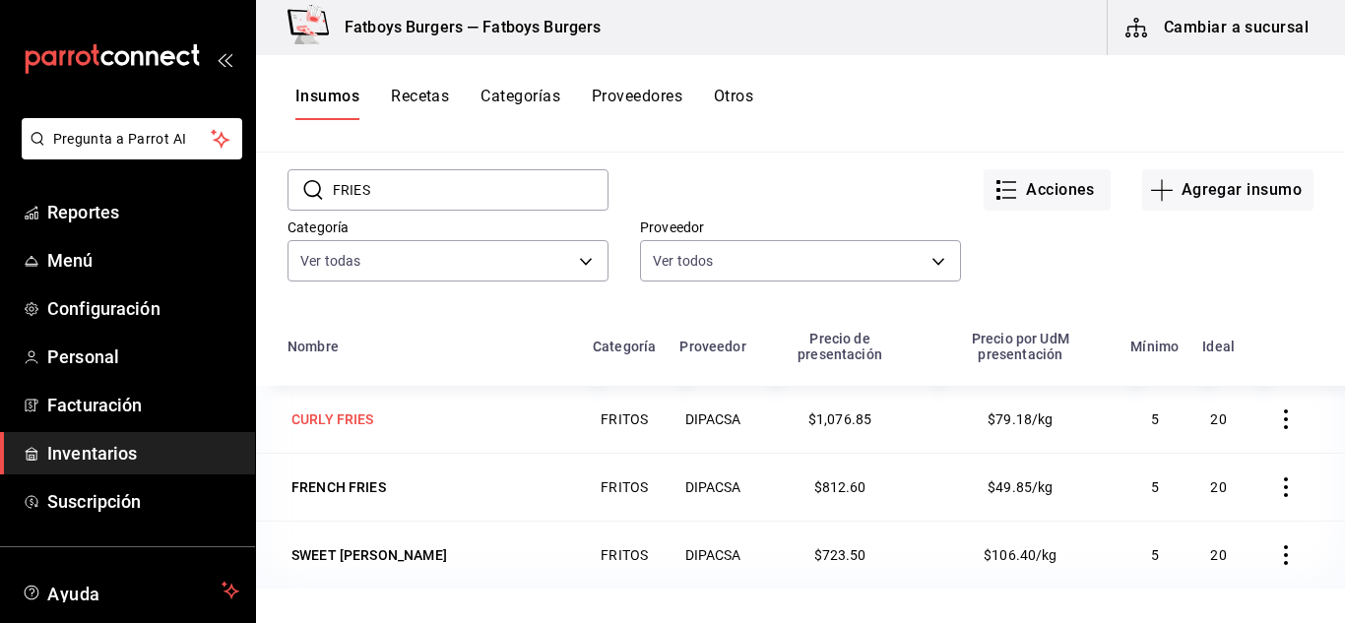
click at [343, 417] on div "CURLY FRIES" at bounding box center [332, 420] width 83 height 20
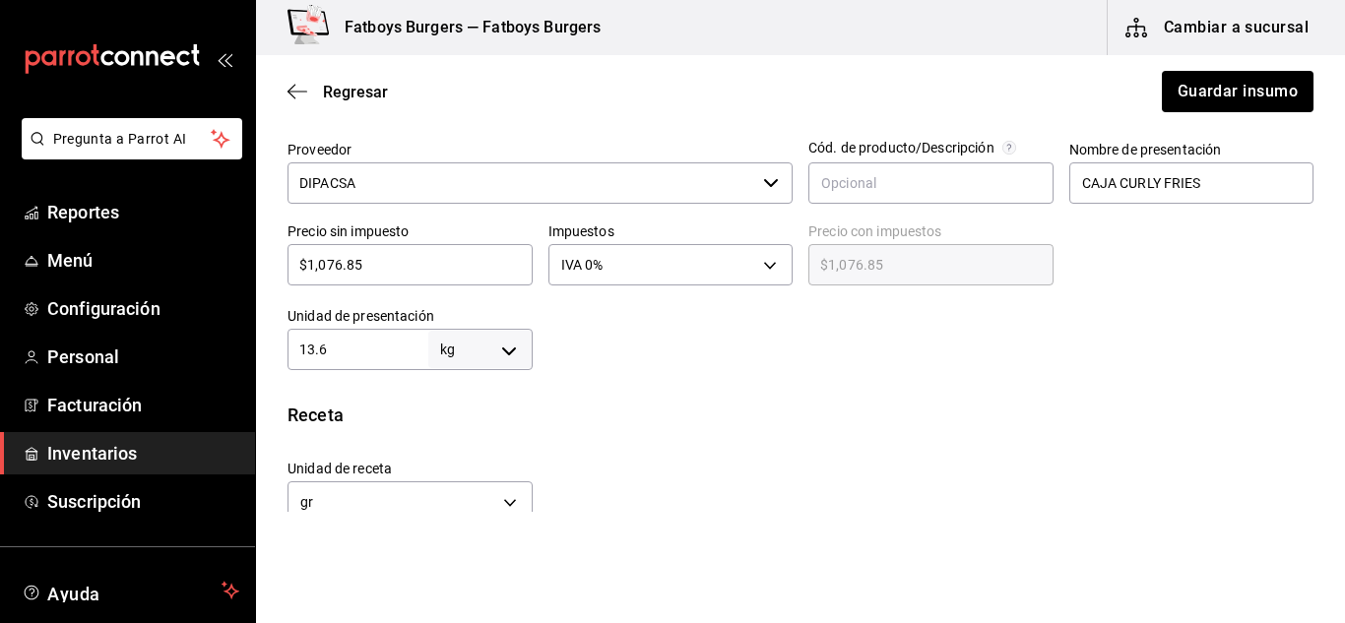
scroll to position [448, 0]
click at [365, 343] on input "13.6" at bounding box center [358, 350] width 141 height 24
click at [632, 353] on div at bounding box center [924, 330] width 782 height 79
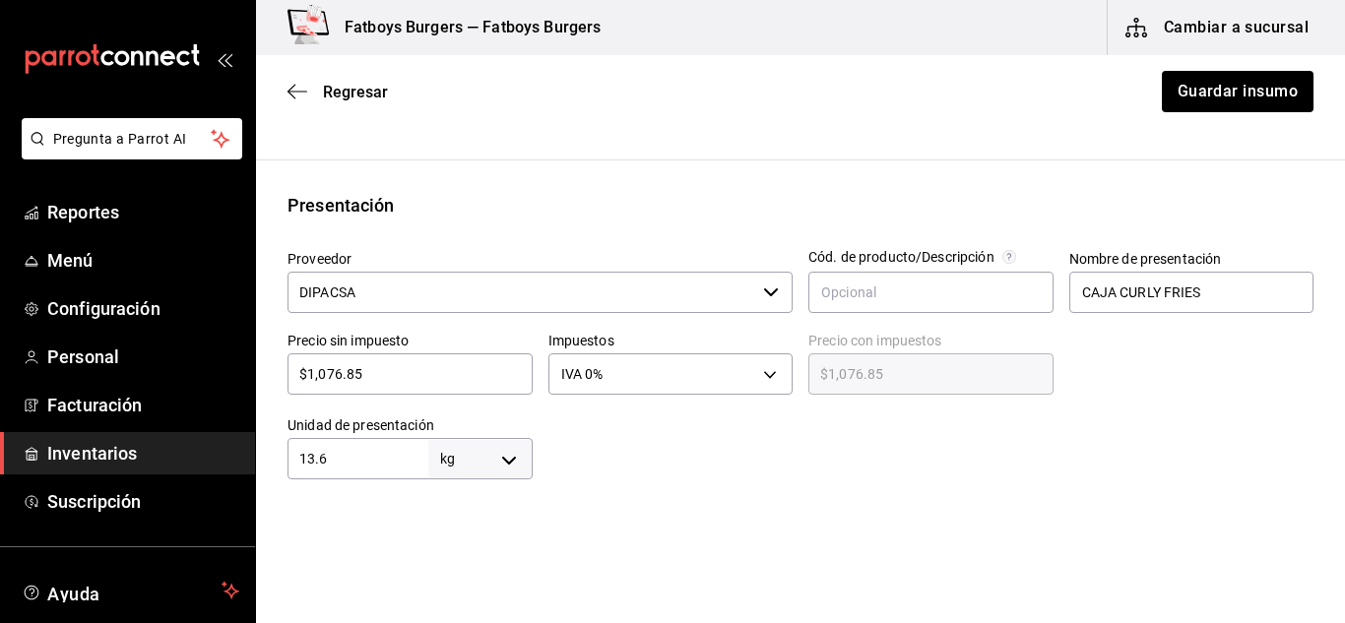
scroll to position [340, 0]
click at [290, 102] on div "Regresar Guardar insumo" at bounding box center [800, 91] width 1089 height 73
click at [290, 96] on icon "button" at bounding box center [298, 92] width 20 height 18
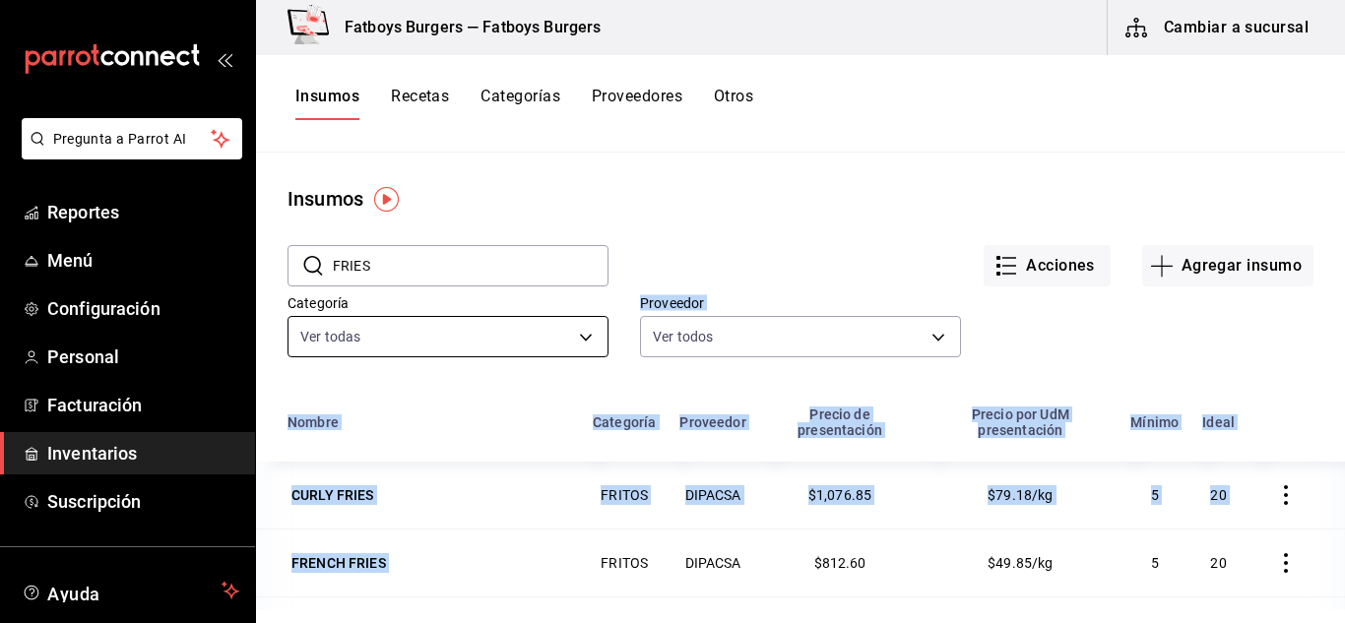
drag, startPoint x: 597, startPoint y: 439, endPoint x: 472, endPoint y: 322, distance: 171.4
click at [472, 322] on main "Insumos ​ FRIES ​ Acciones Agregar insumo Categoría Ver todas 6e5089ee-918e-45b…" at bounding box center [800, 381] width 1089 height 457
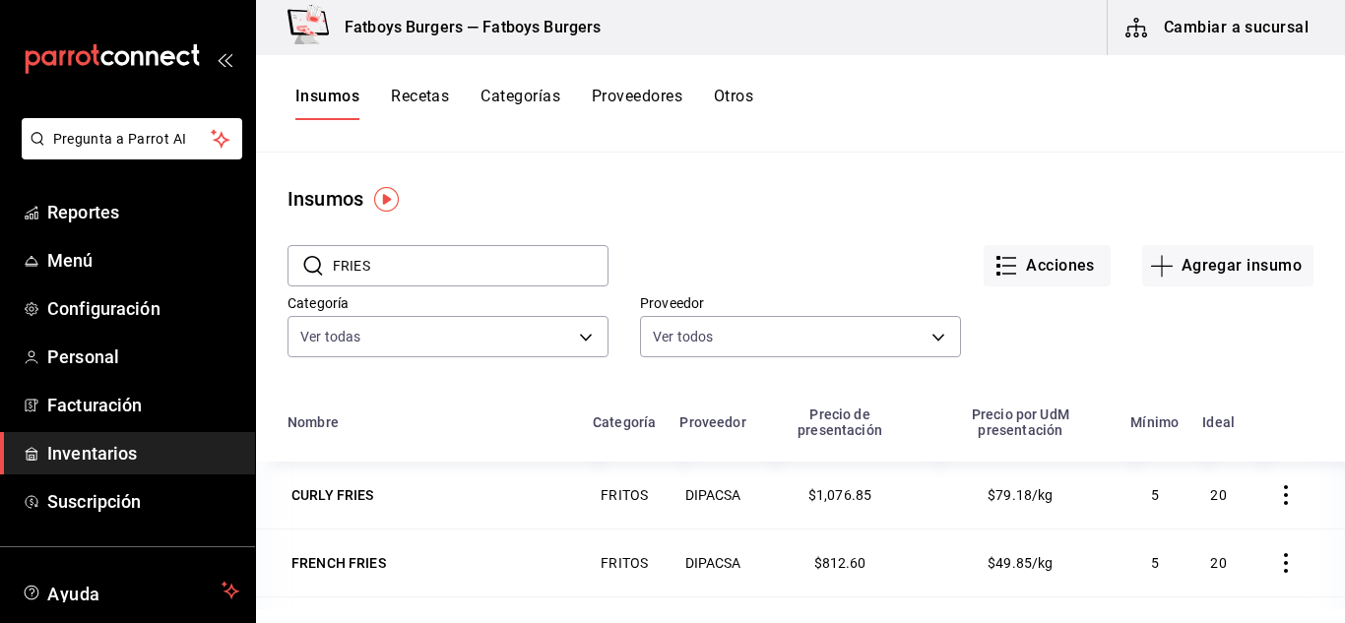
click at [687, 227] on div "Acciones Agregar insumo" at bounding box center [961, 250] width 705 height 73
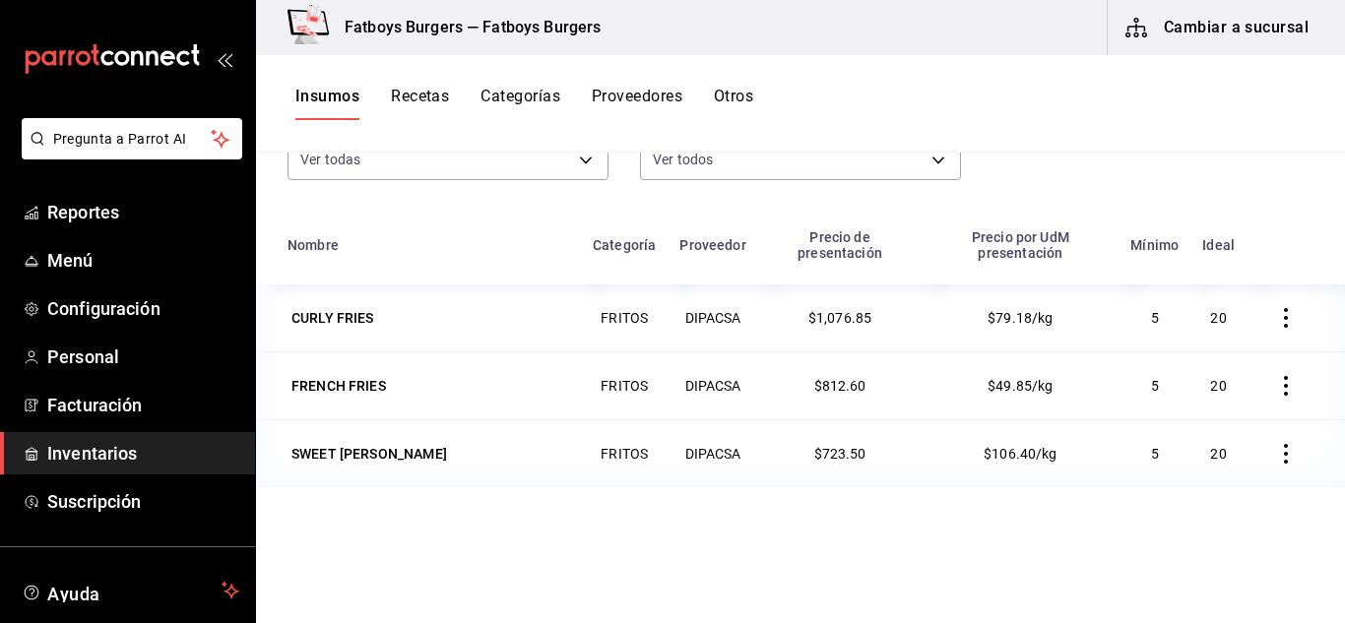
scroll to position [206, 0]
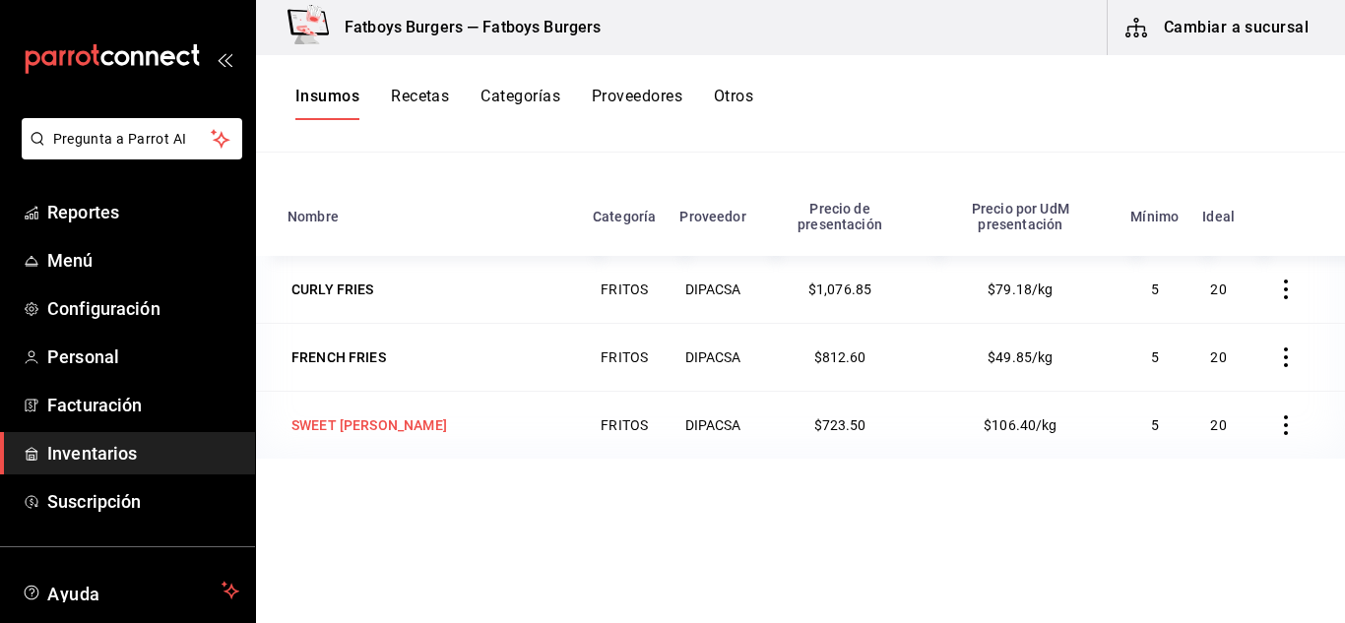
click at [414, 431] on div "SWEET [PERSON_NAME]" at bounding box center [369, 426] width 156 height 20
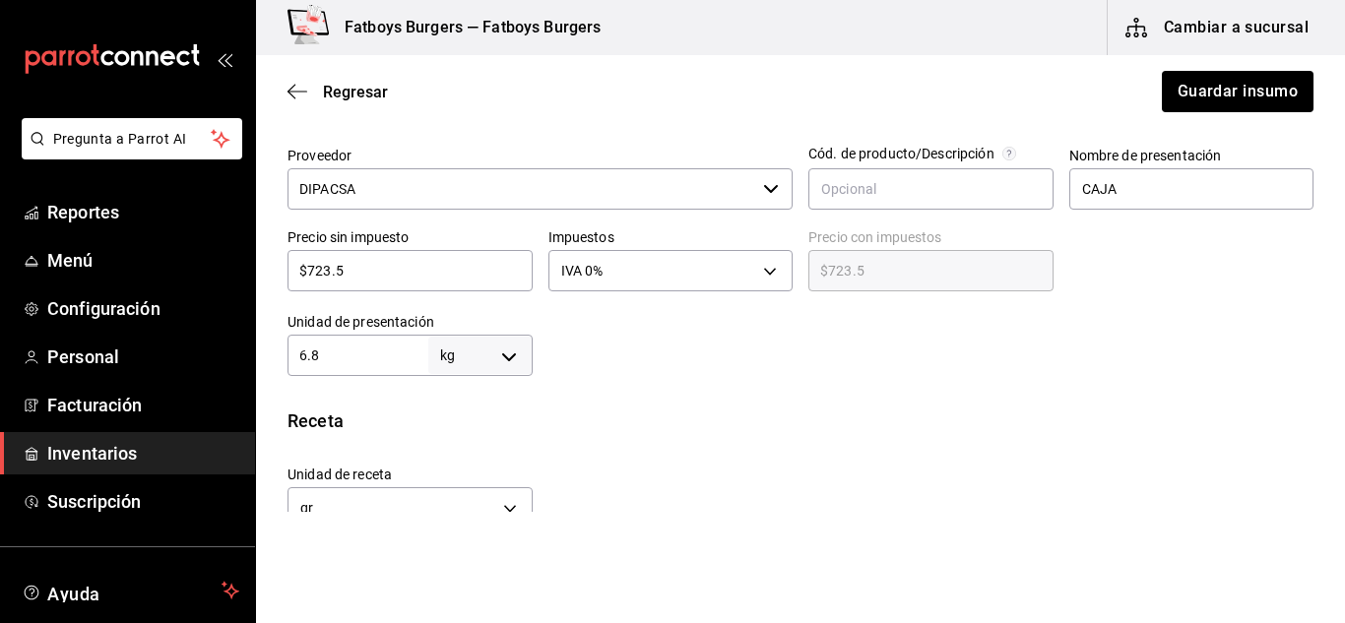
scroll to position [506, 0]
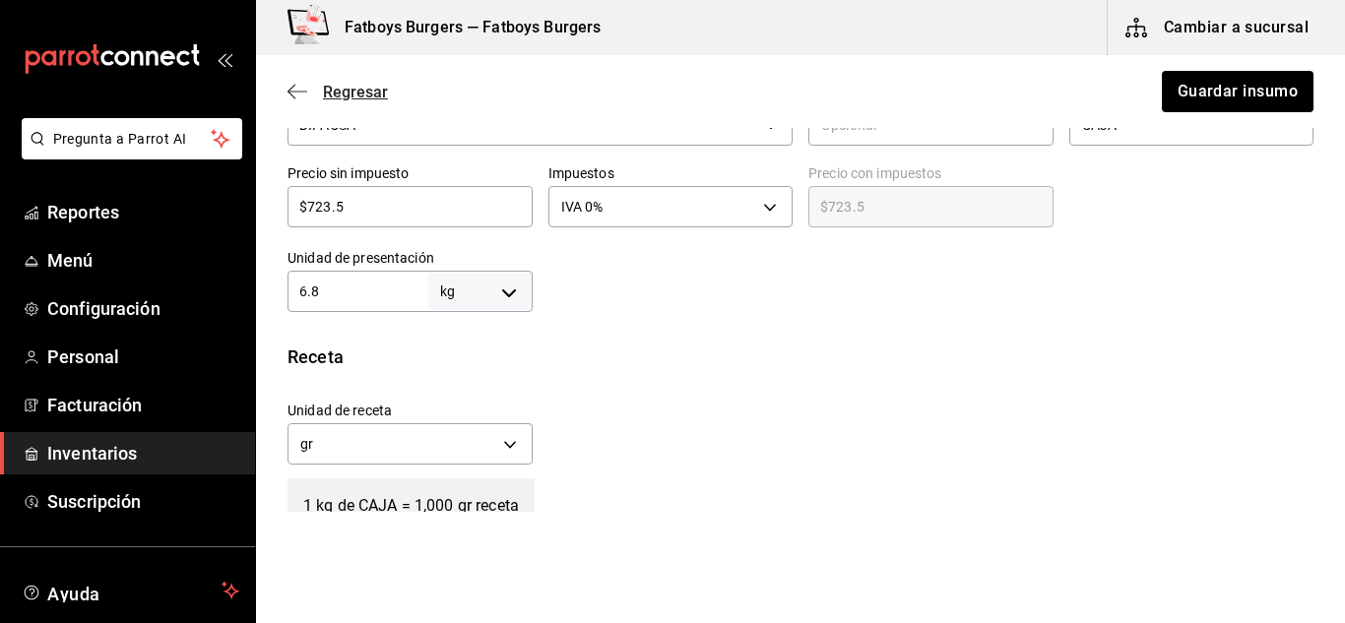
click at [348, 92] on span "Regresar" at bounding box center [355, 92] width 65 height 19
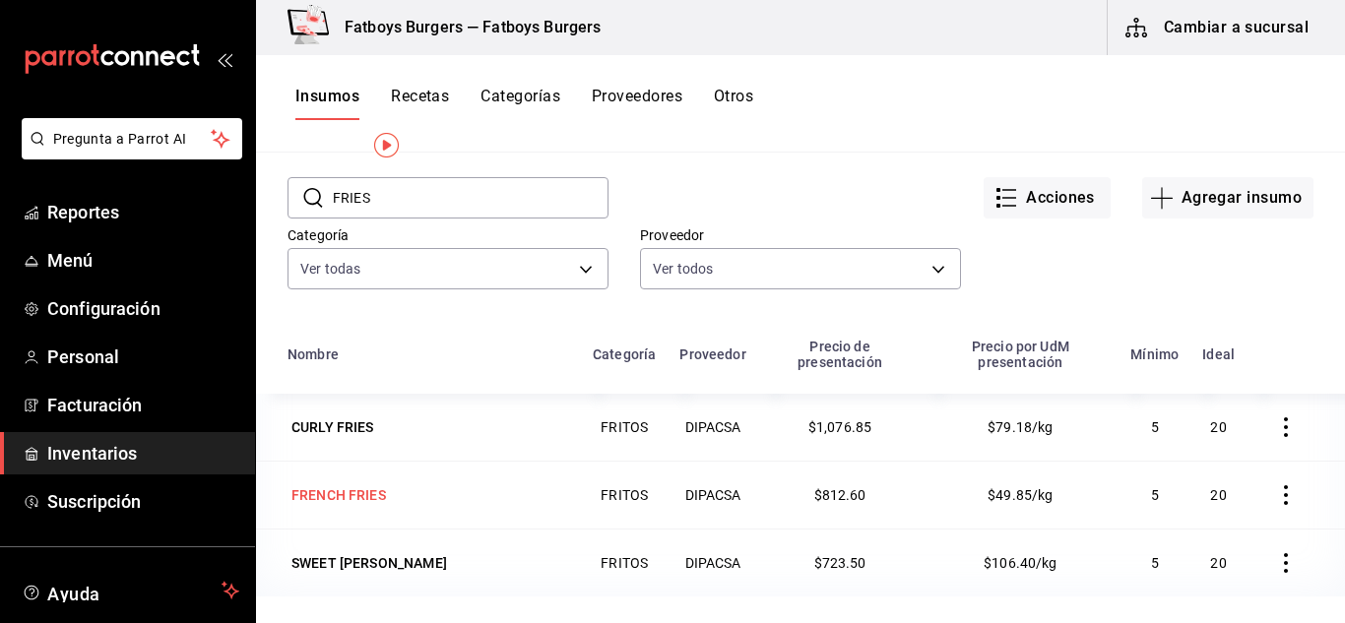
scroll to position [35, 0]
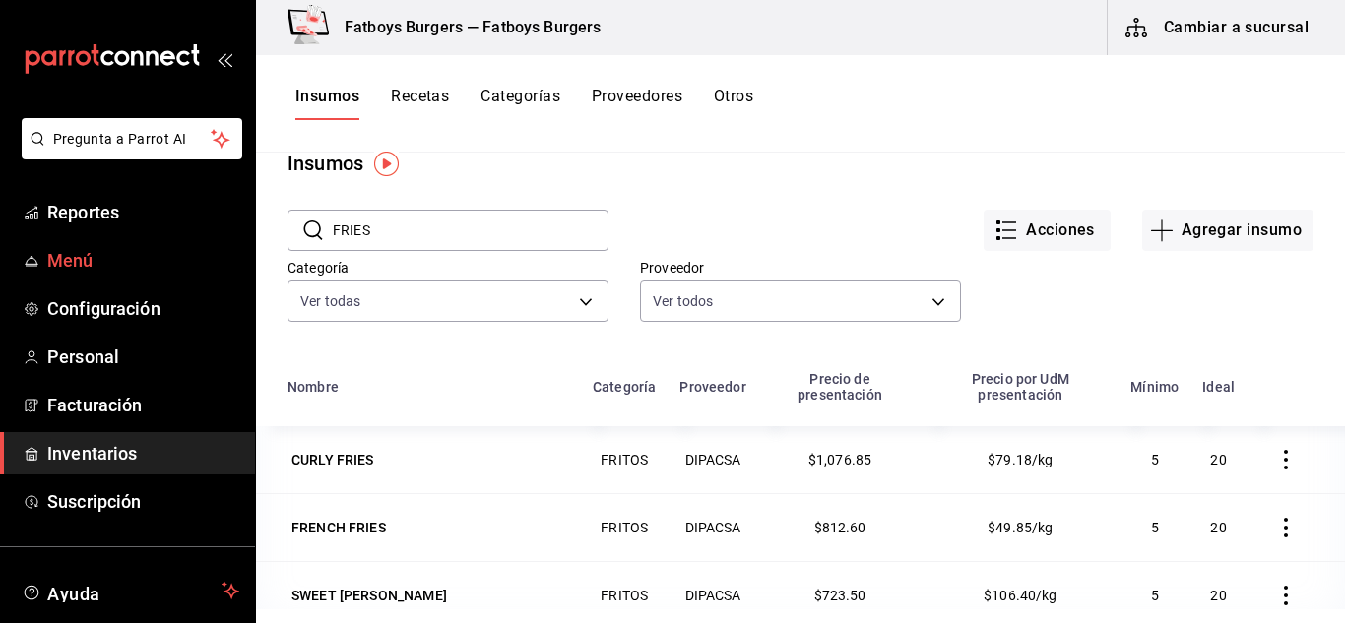
drag, startPoint x: 398, startPoint y: 229, endPoint x: 37, endPoint y: 268, distance: 362.5
click at [37, 268] on div "Pregunta a Parrot AI Reportes Menú Configuración Personal Facturación Inventari…" at bounding box center [672, 305] width 1345 height 610
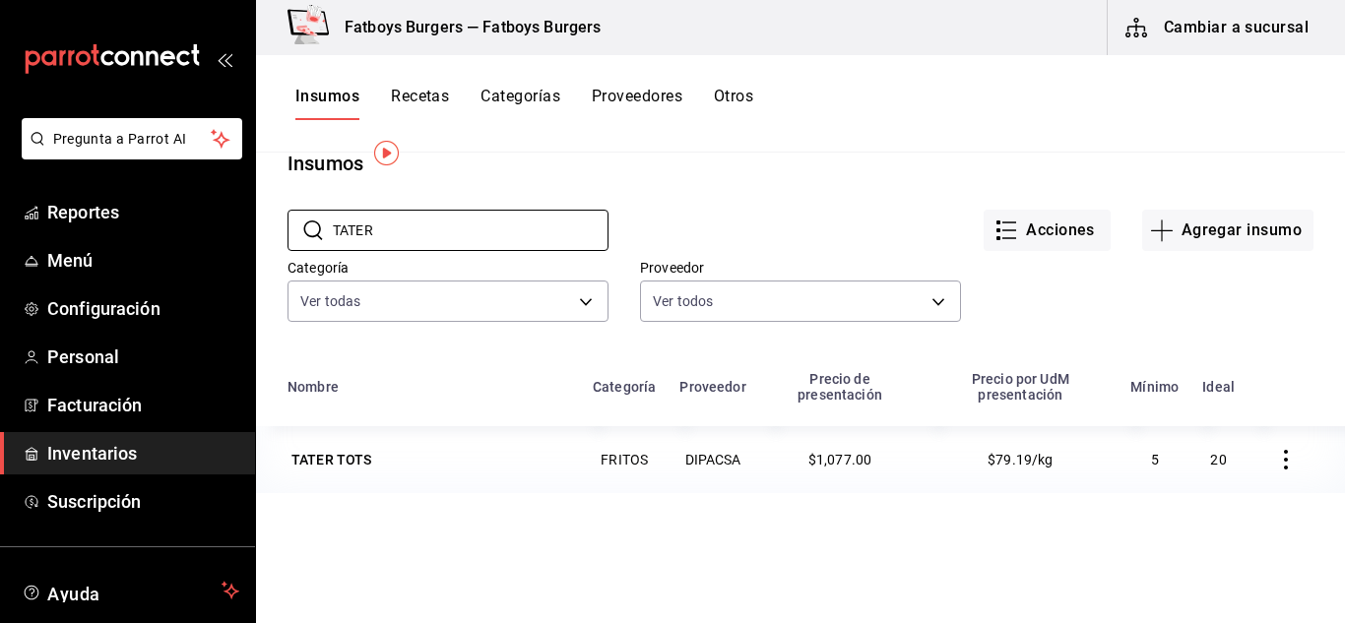
scroll to position [46, 0]
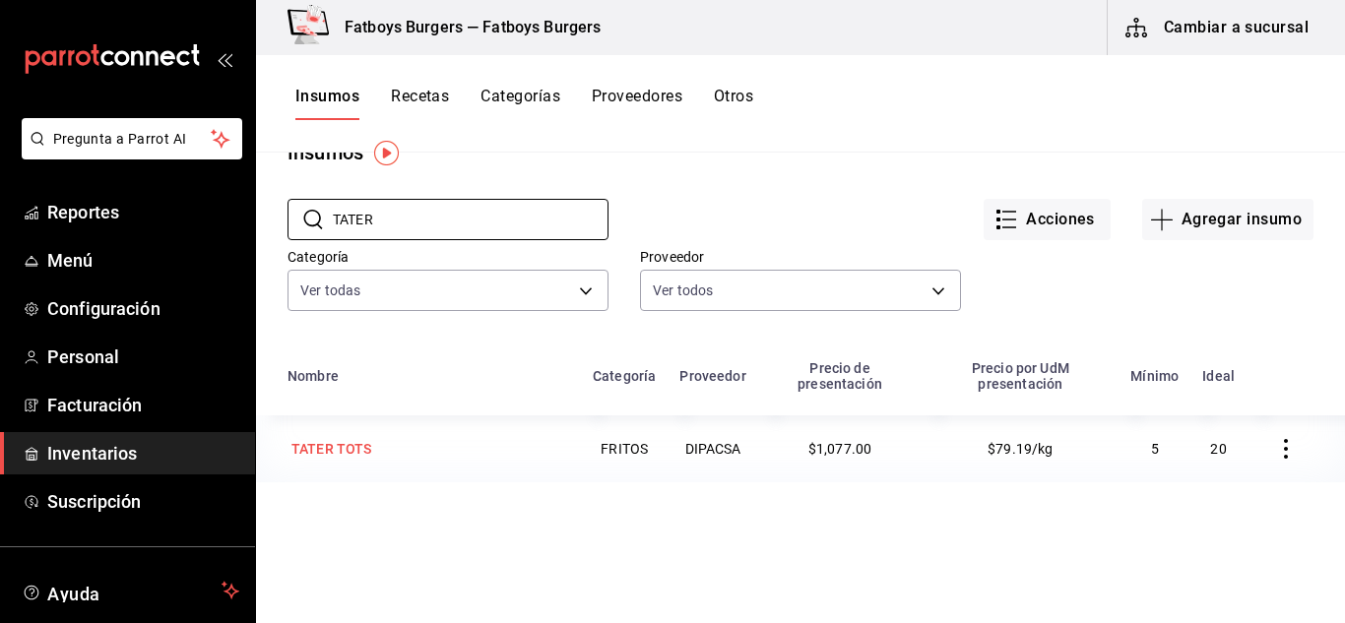
type input "TATER"
click at [348, 444] on div "TATER TOTS" at bounding box center [331, 449] width 81 height 20
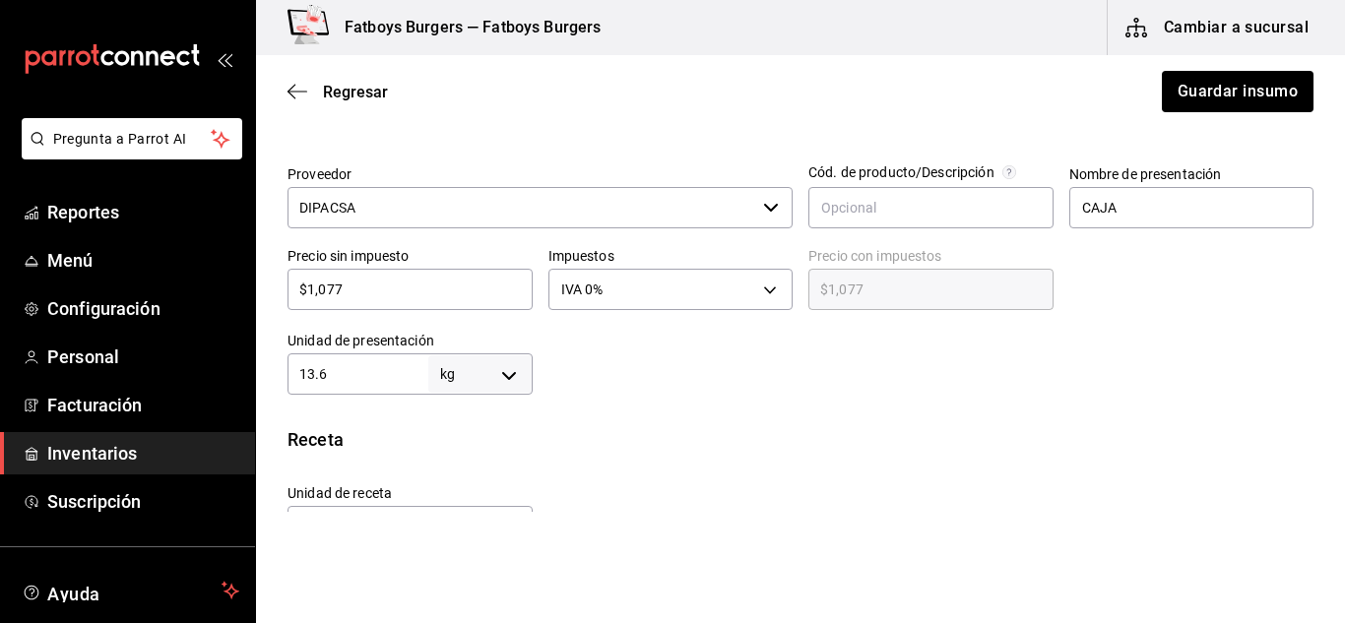
scroll to position [424, 0]
click at [358, 381] on input "13.6" at bounding box center [358, 373] width 141 height 24
type input "13.65"
type input "13,650"
click at [973, 464] on div "Receta Unidad de receta gr GRAM Factor de conversión 13,650 ​ 1 kg de CAJA = 1,…" at bounding box center [800, 528] width 1089 height 206
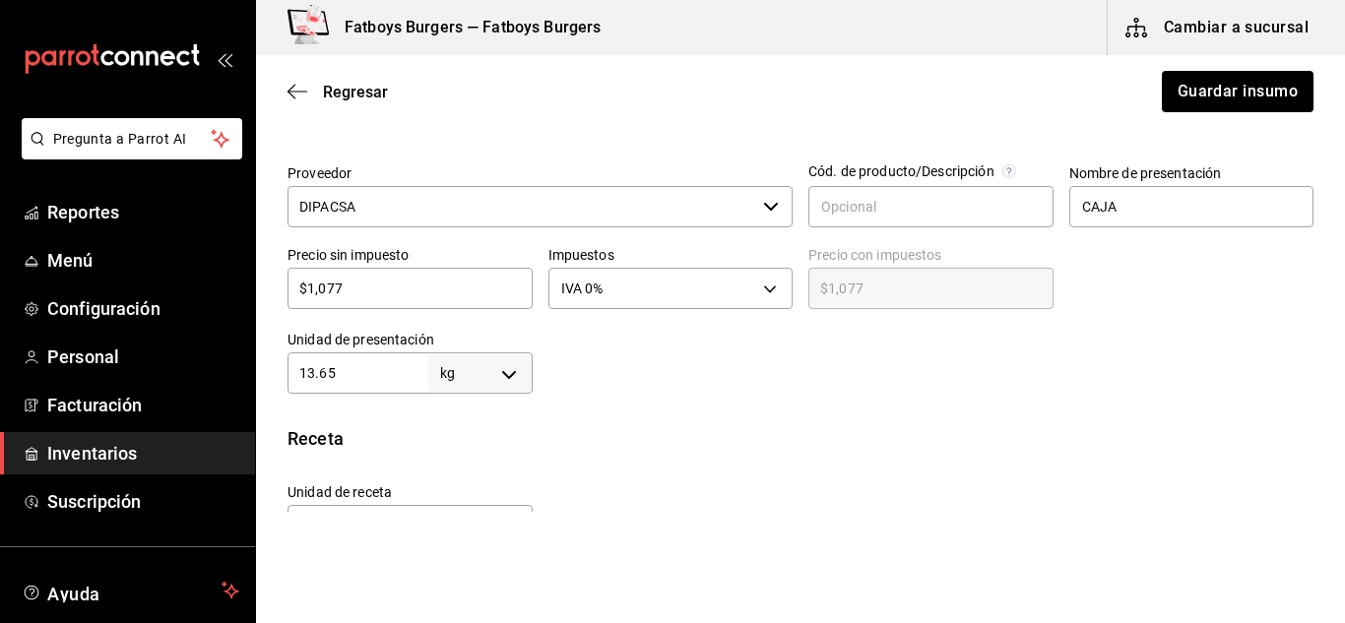
click at [367, 368] on input "13.65" at bounding box center [358, 373] width 141 height 24
type input "13.6"
type input "13,600"
type input "13.6"
click at [1039, 445] on div "Receta" at bounding box center [801, 438] width 1026 height 27
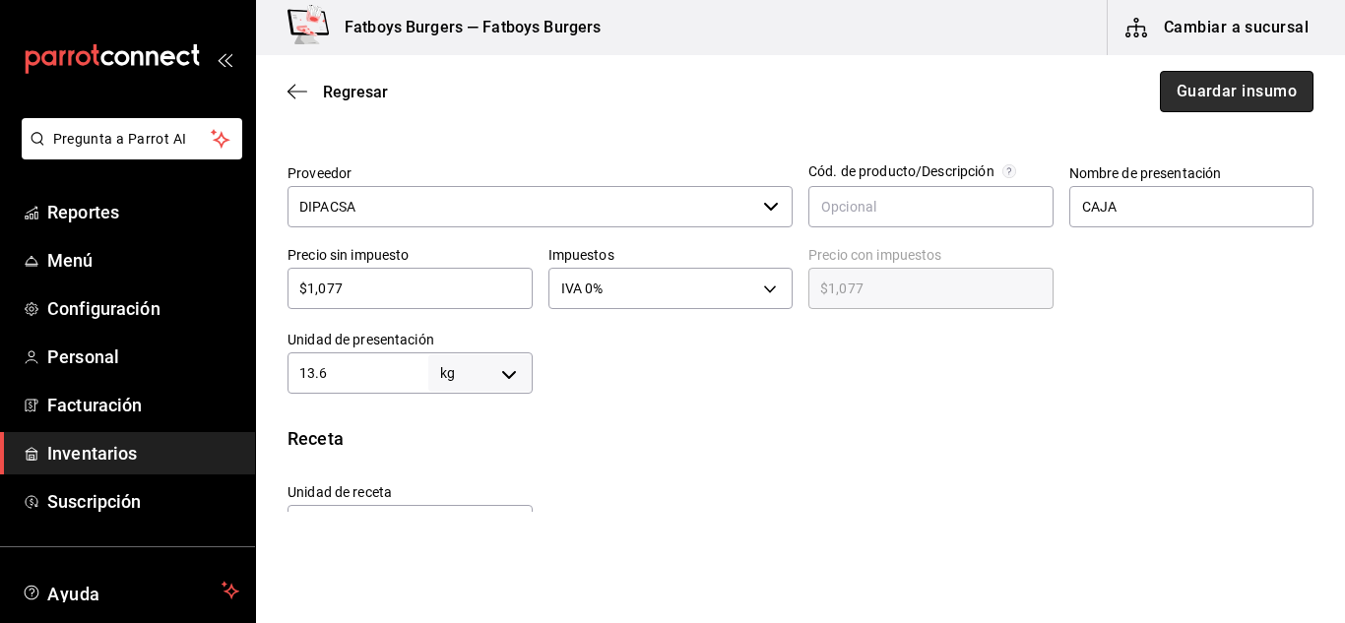
click at [1175, 98] on button "Guardar insumo" at bounding box center [1237, 91] width 154 height 41
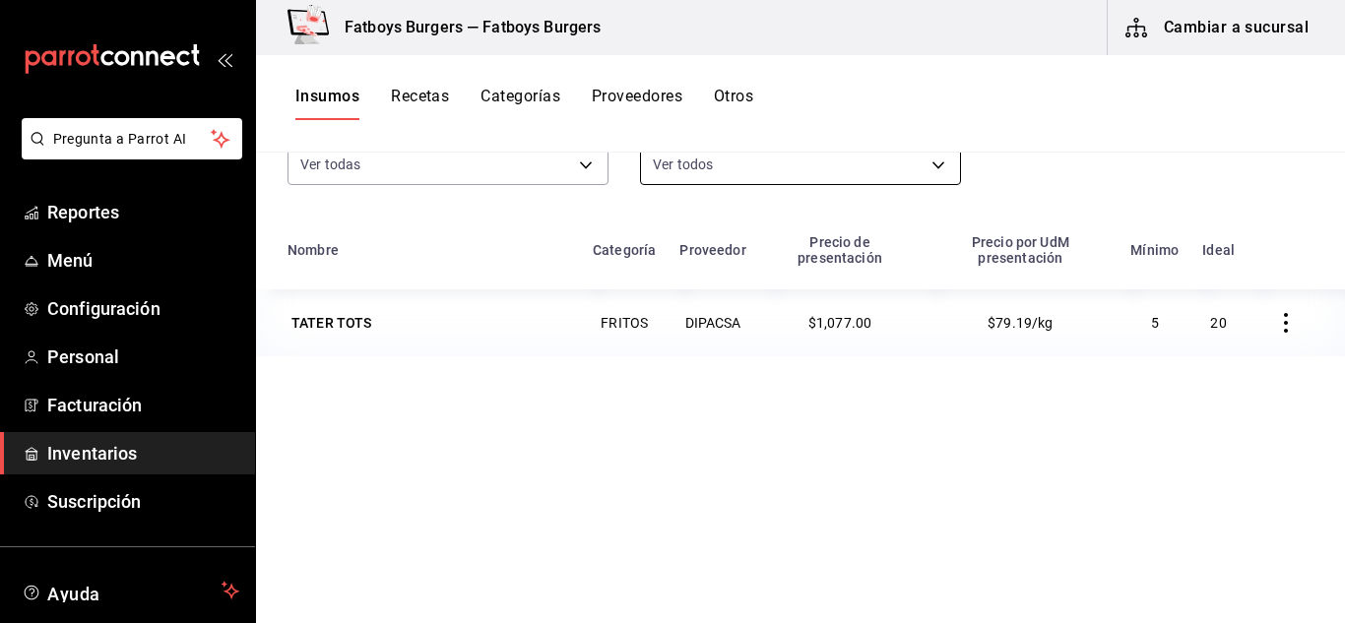
scroll to position [173, 0]
click at [344, 315] on div "TATER TOTS" at bounding box center [331, 322] width 81 height 20
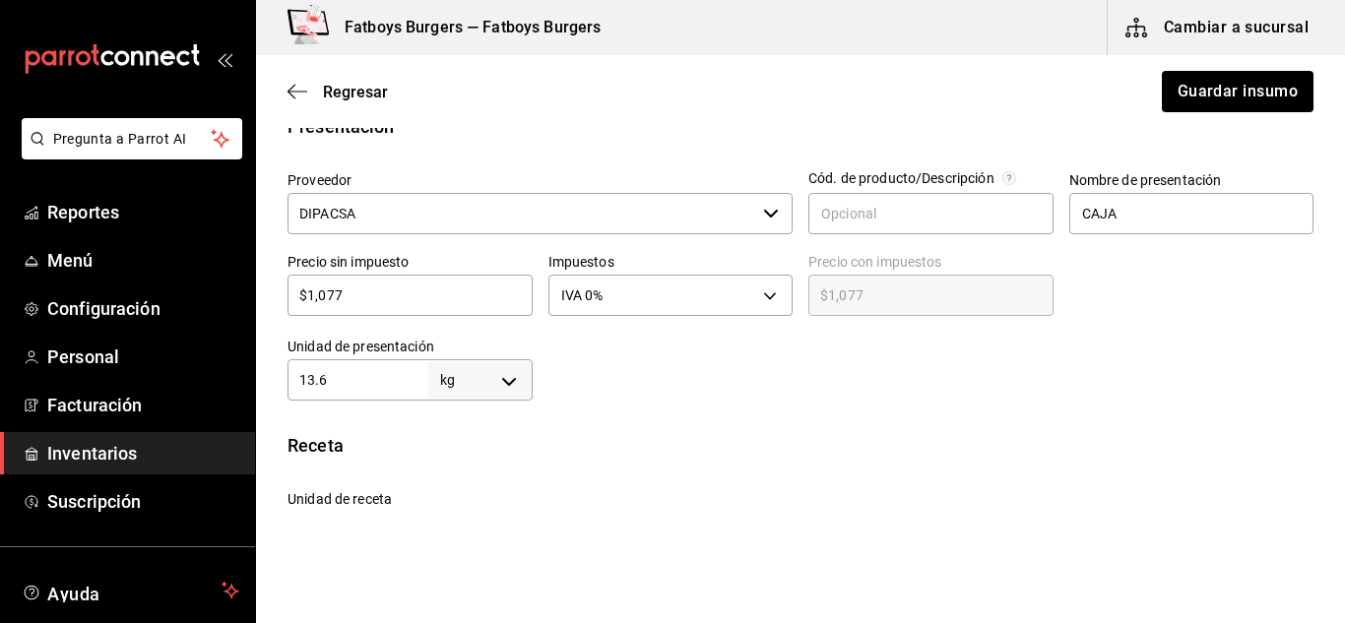
scroll to position [419, 0]
